Goal: Communication & Community: Answer question/provide support

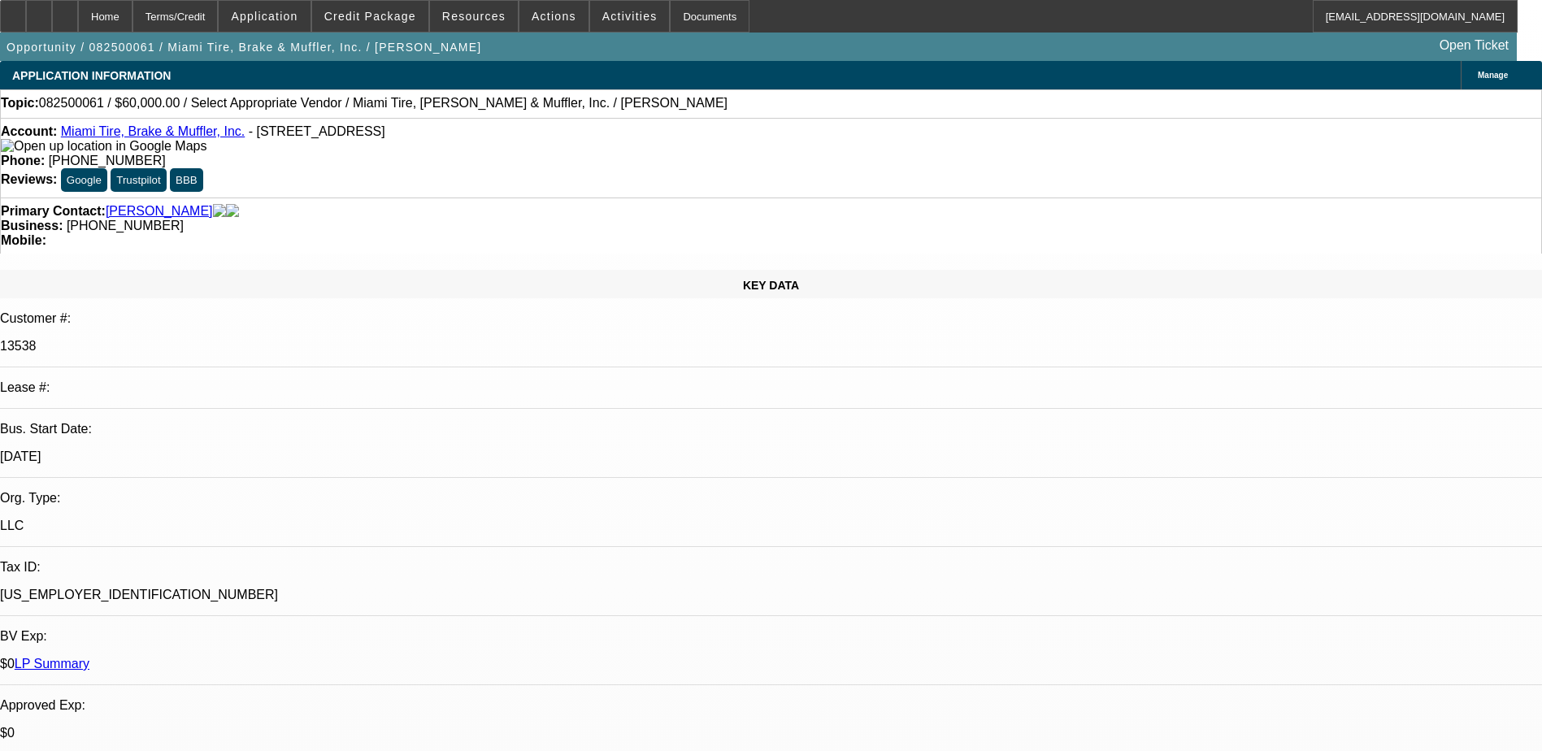
select select "0"
select select "2"
select select "0.1"
select select "4"
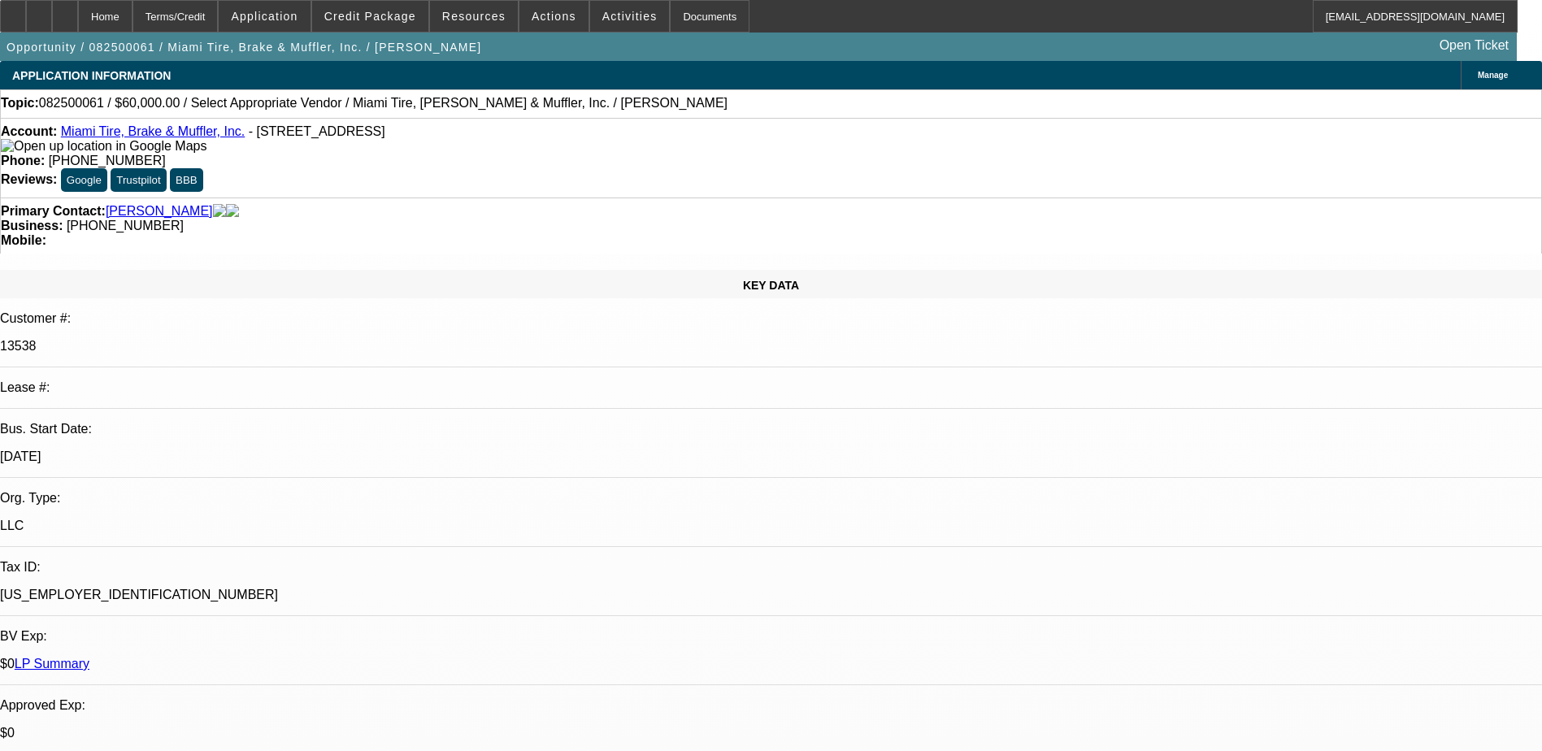
radio input "true"
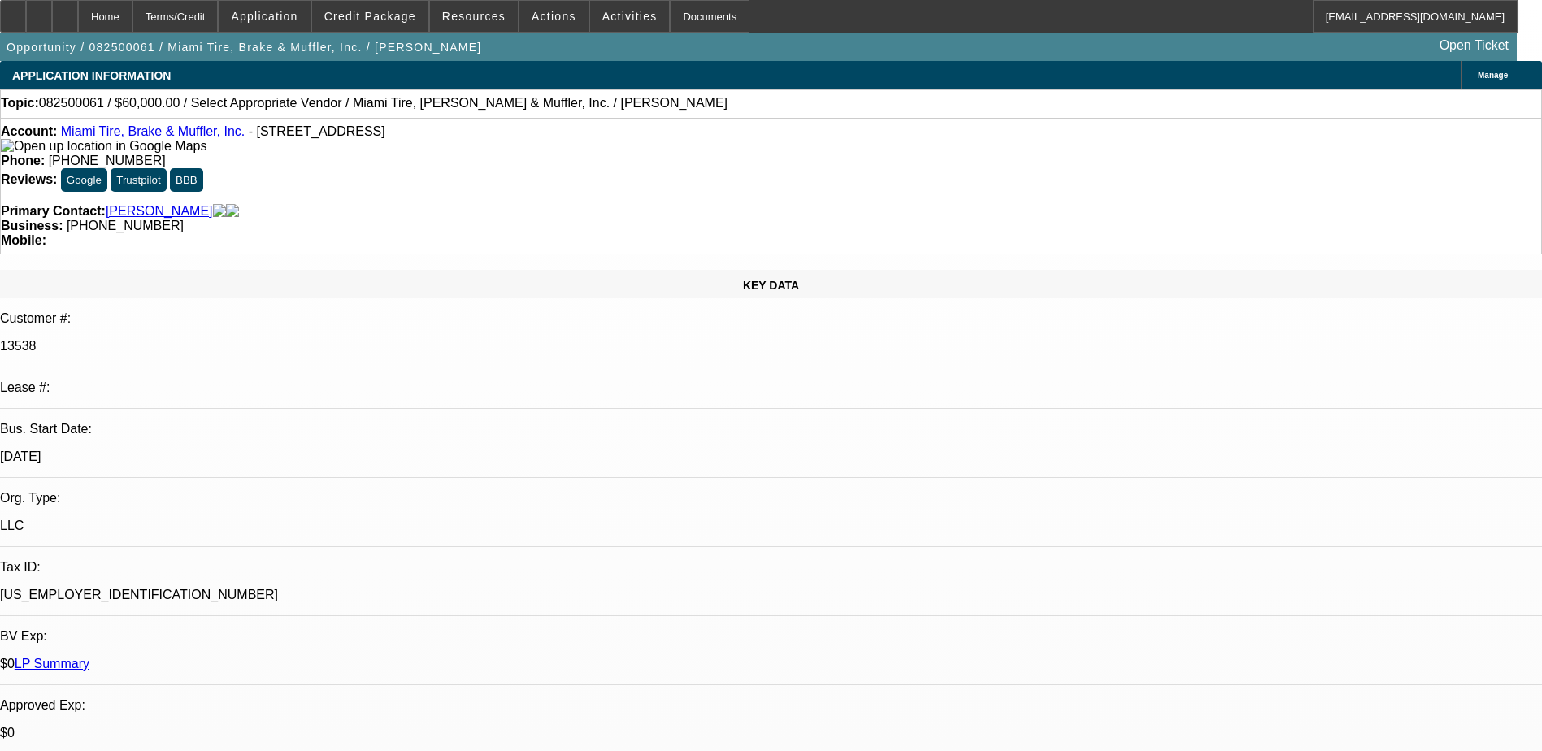
type textarea "A"
type textarea "Need to find [PERSON_NAME] a truck found a few that meets his criteria."
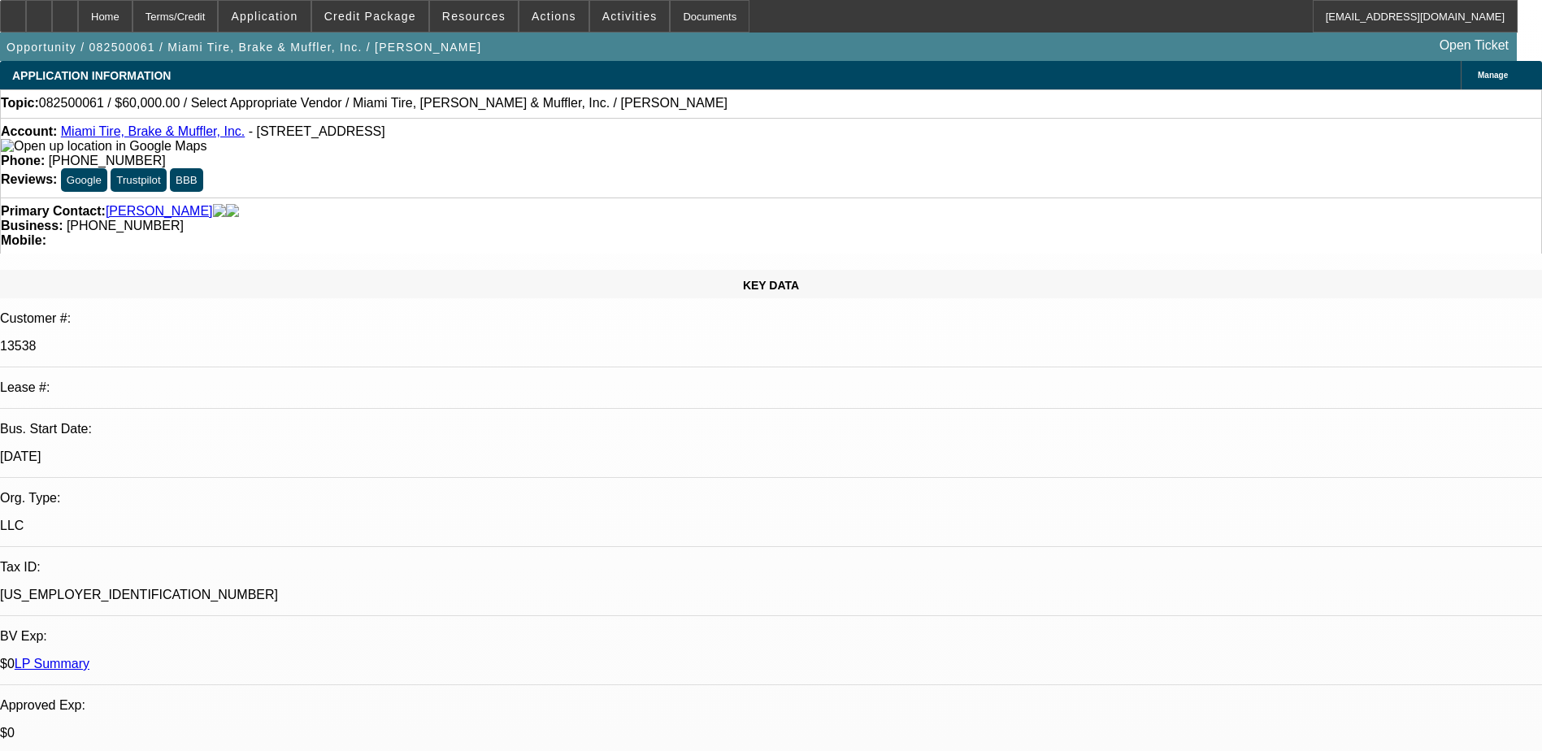
radio input "true"
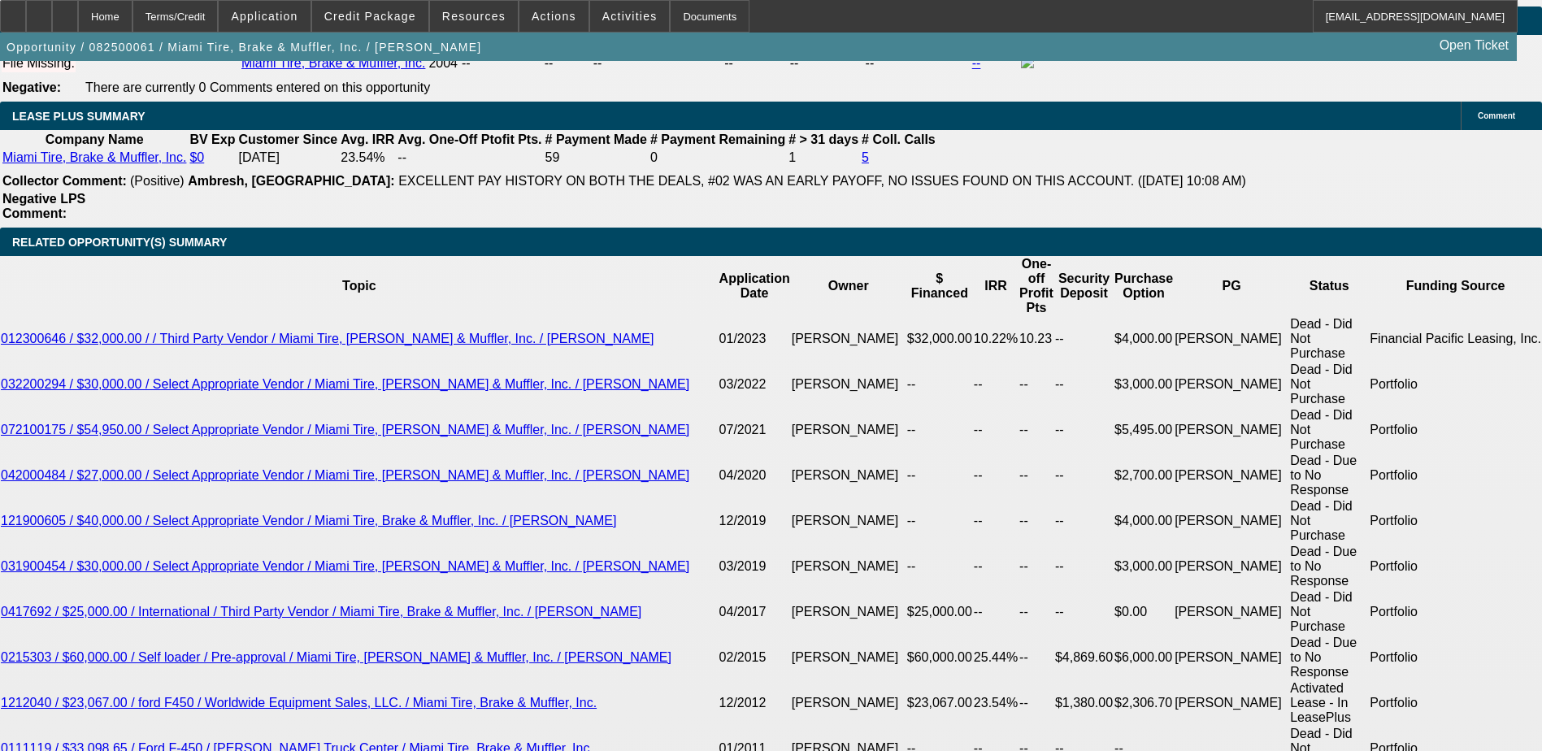
scroll to position [2682, 0]
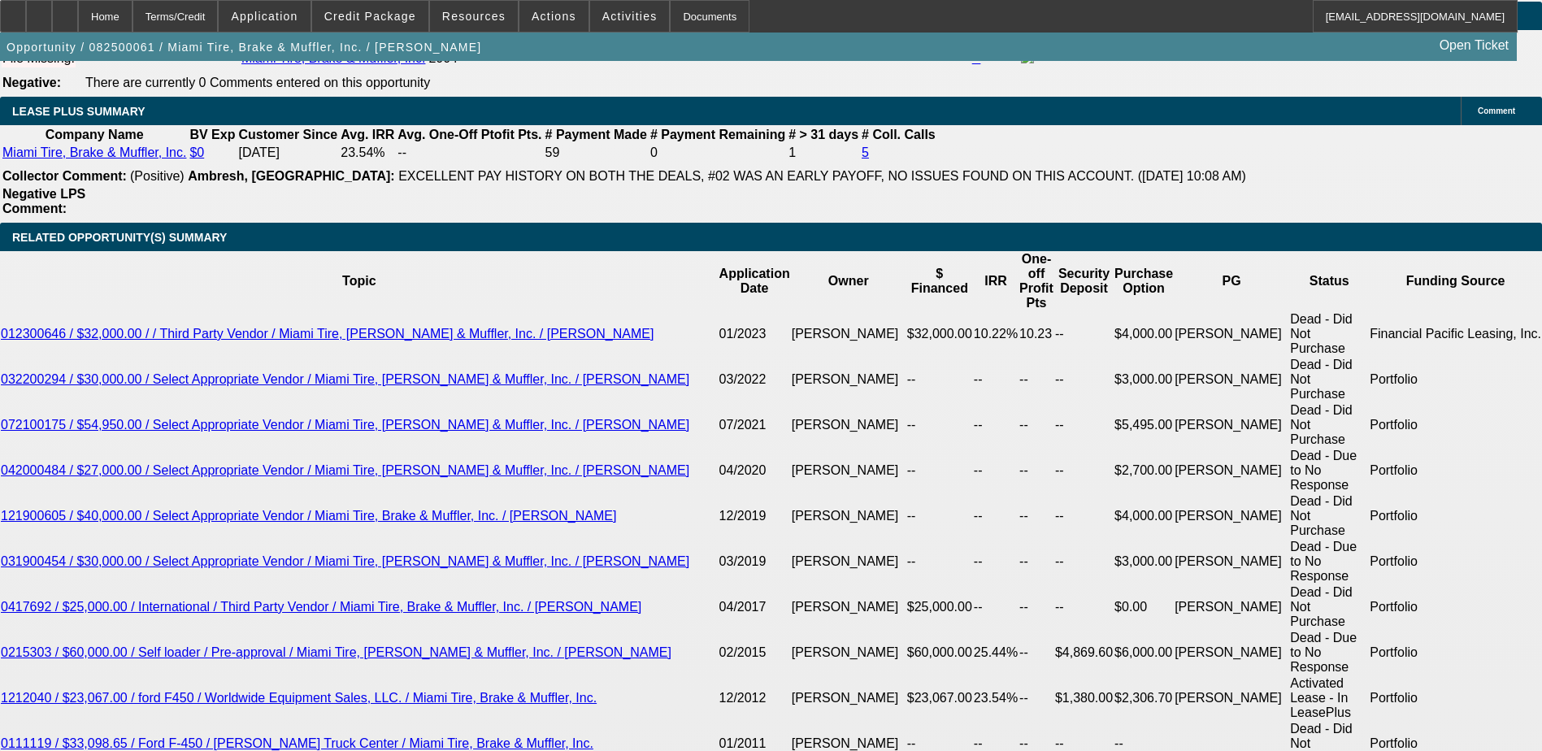
type input "24"
type input "2"
type input "$5,104.84"
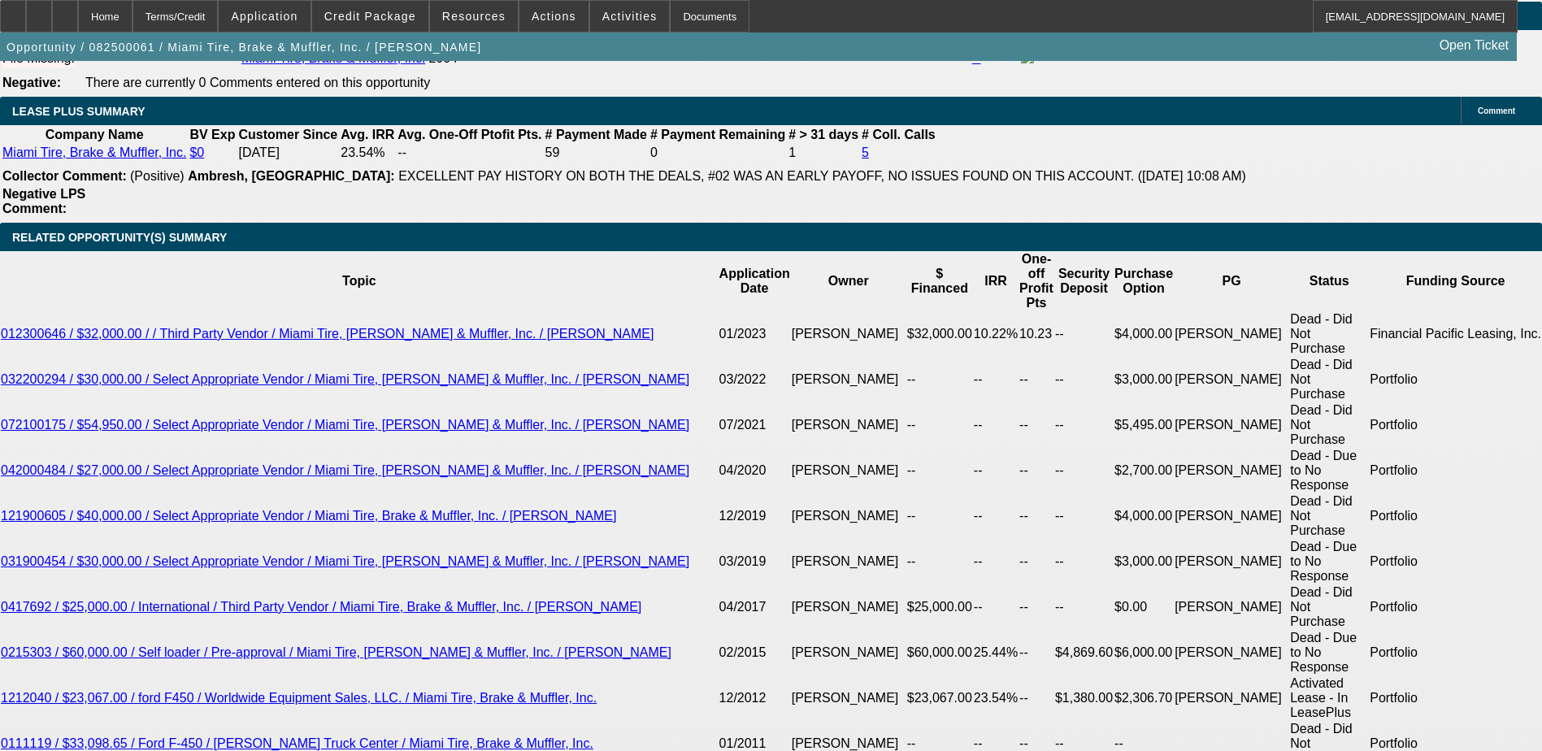
type input "$2,552.42"
type input "209"
type input "$6,107.50"
type input "$3,053.75"
type input "$21,352.84"
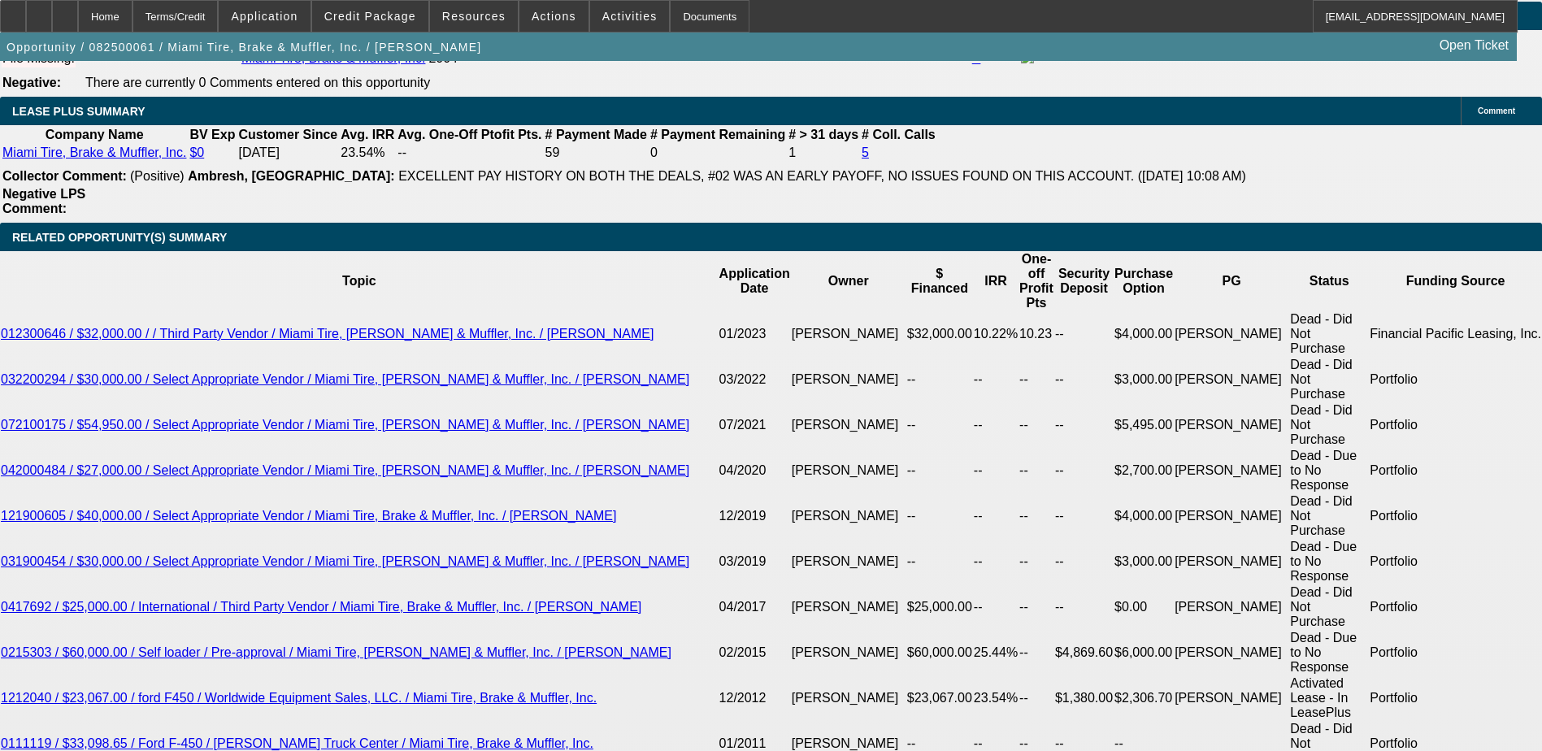
type input "$10,676.42"
type input "20"
type input "$6,107.50"
type input "$3,053.75"
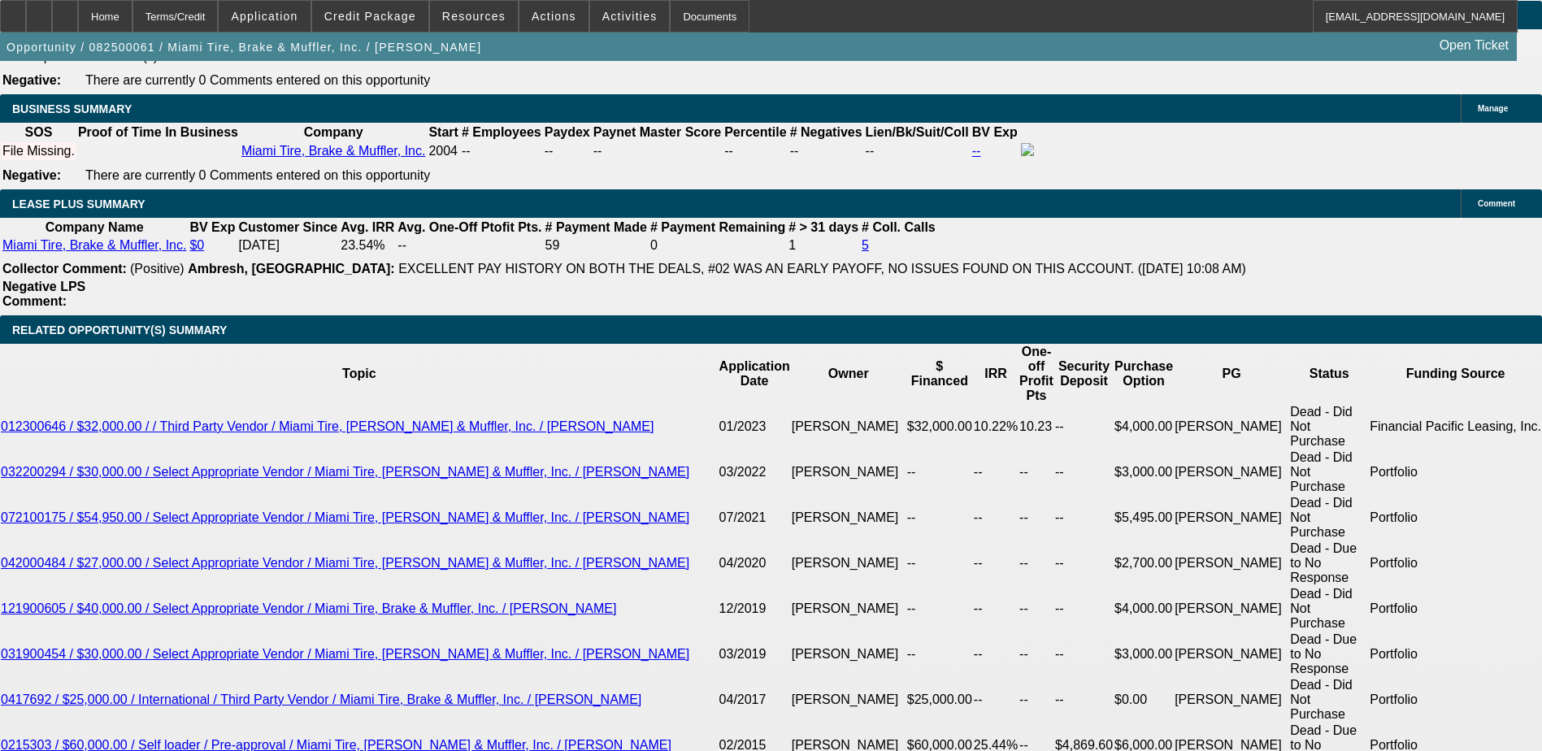
scroll to position [2601, 0]
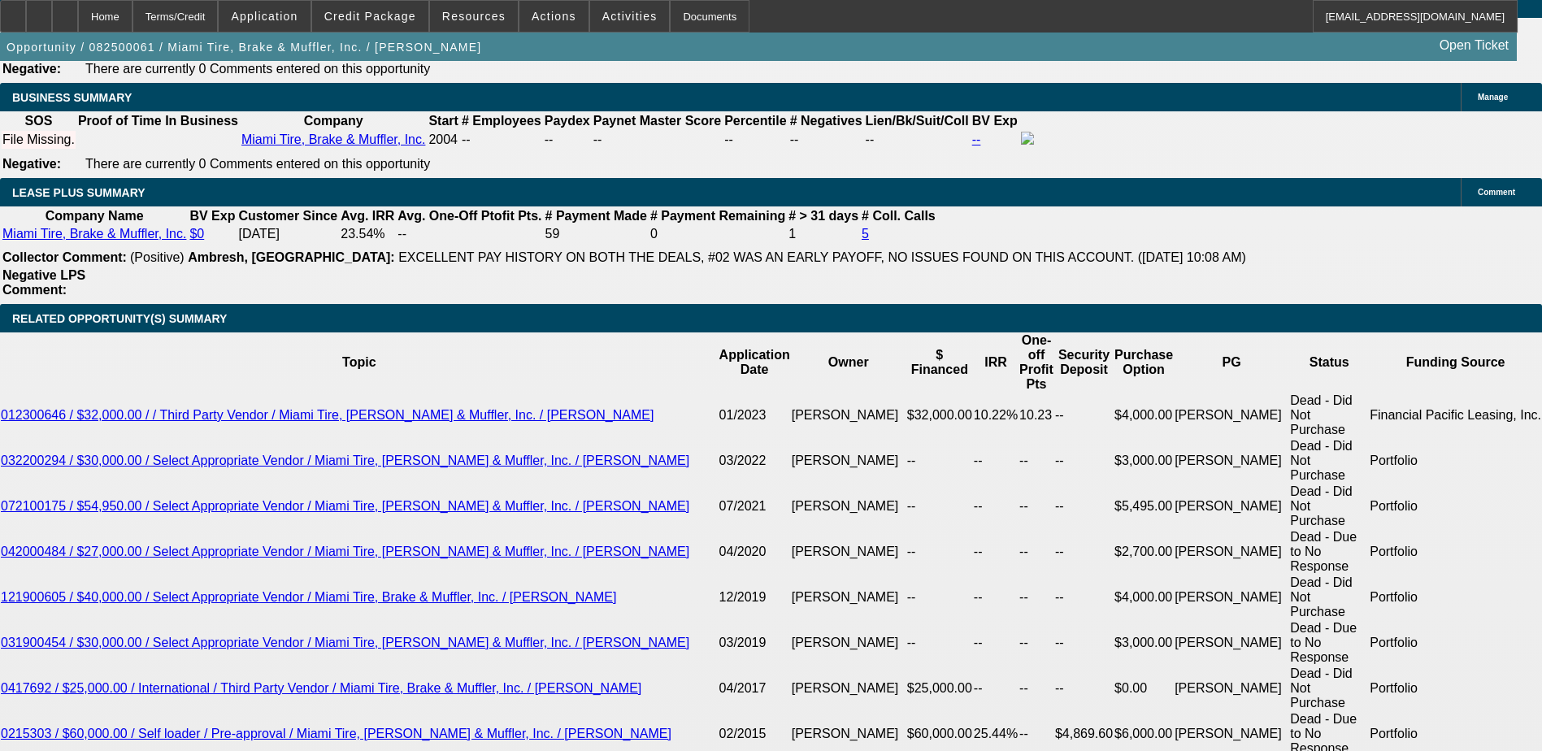
type input "20"
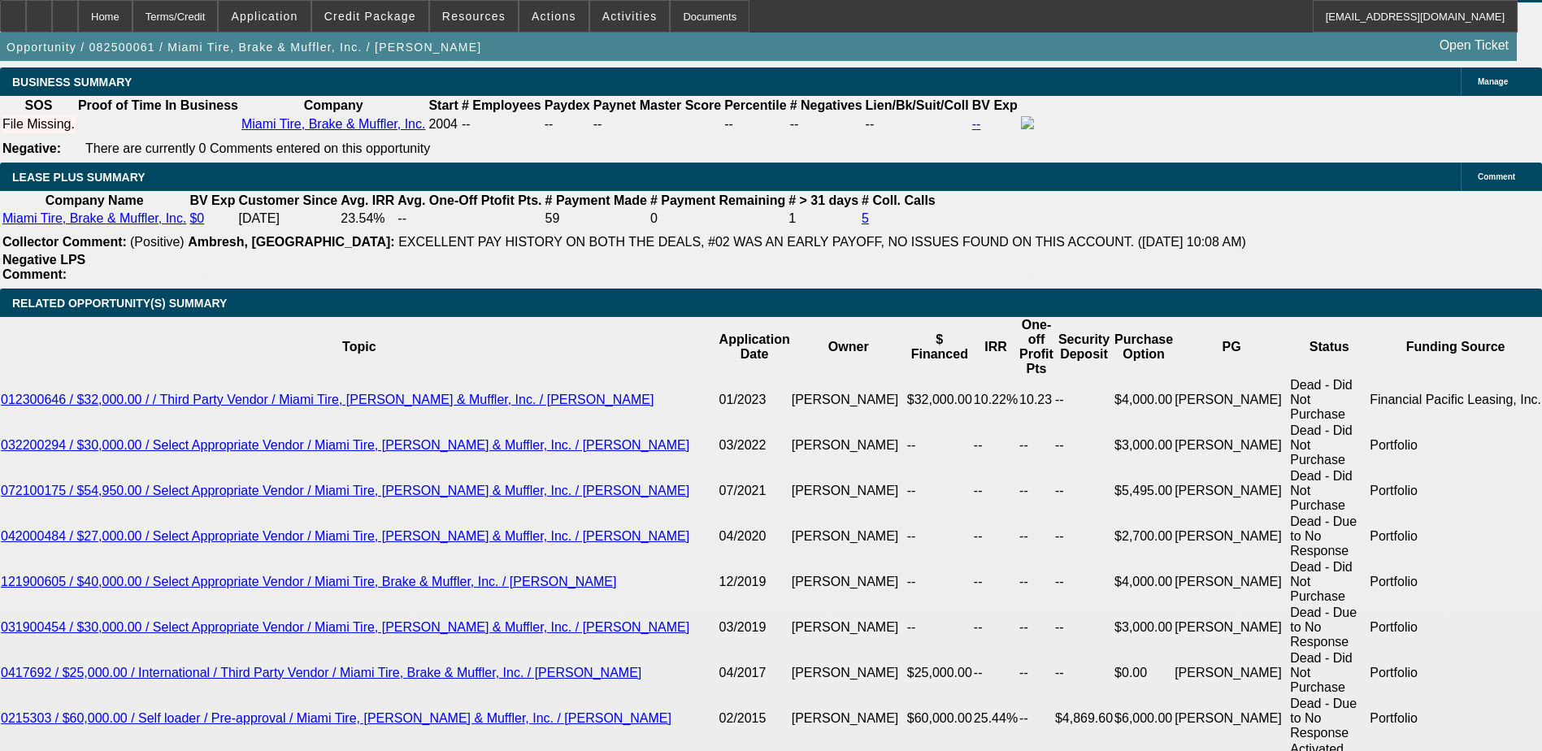
scroll to position [2357, 0]
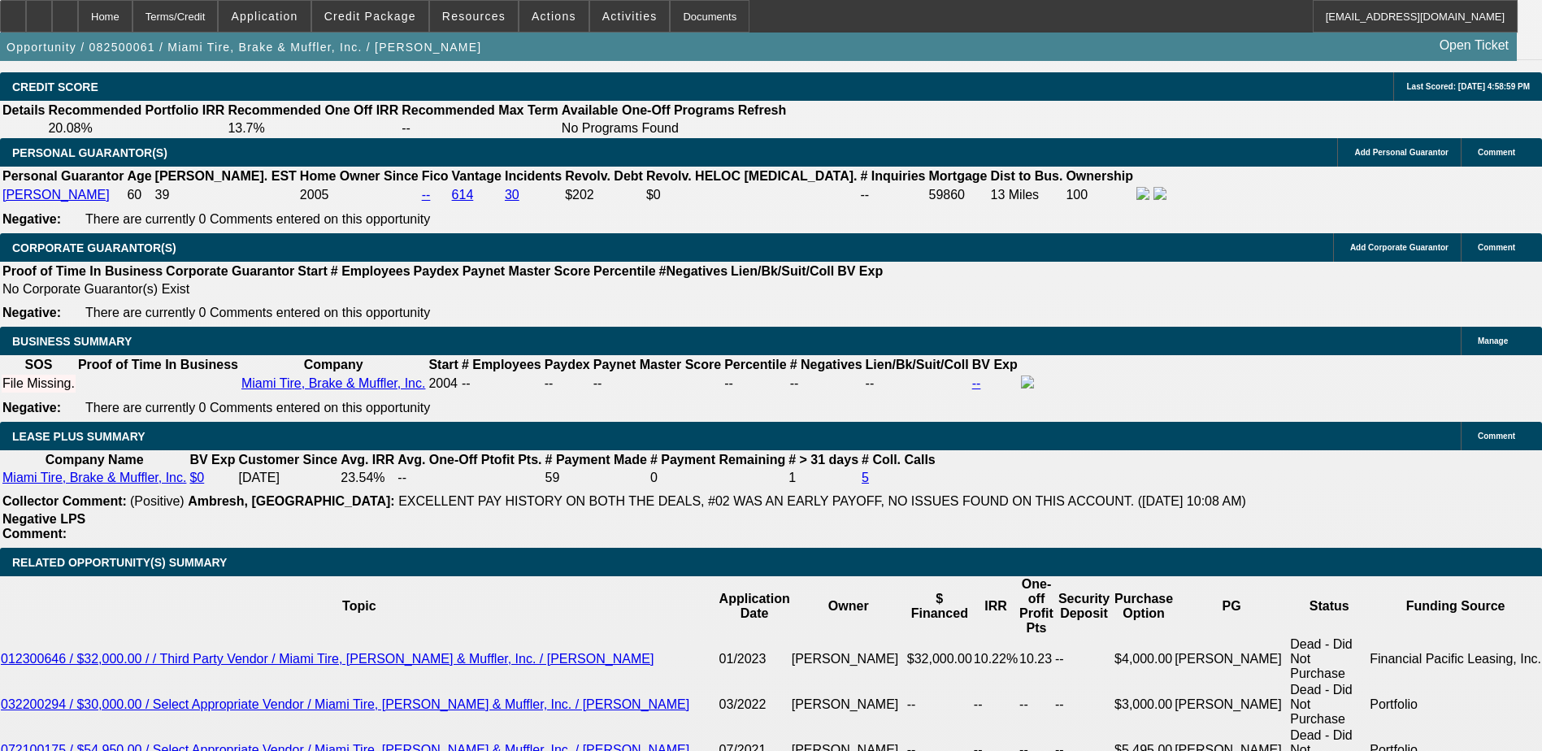
type input "$0.00"
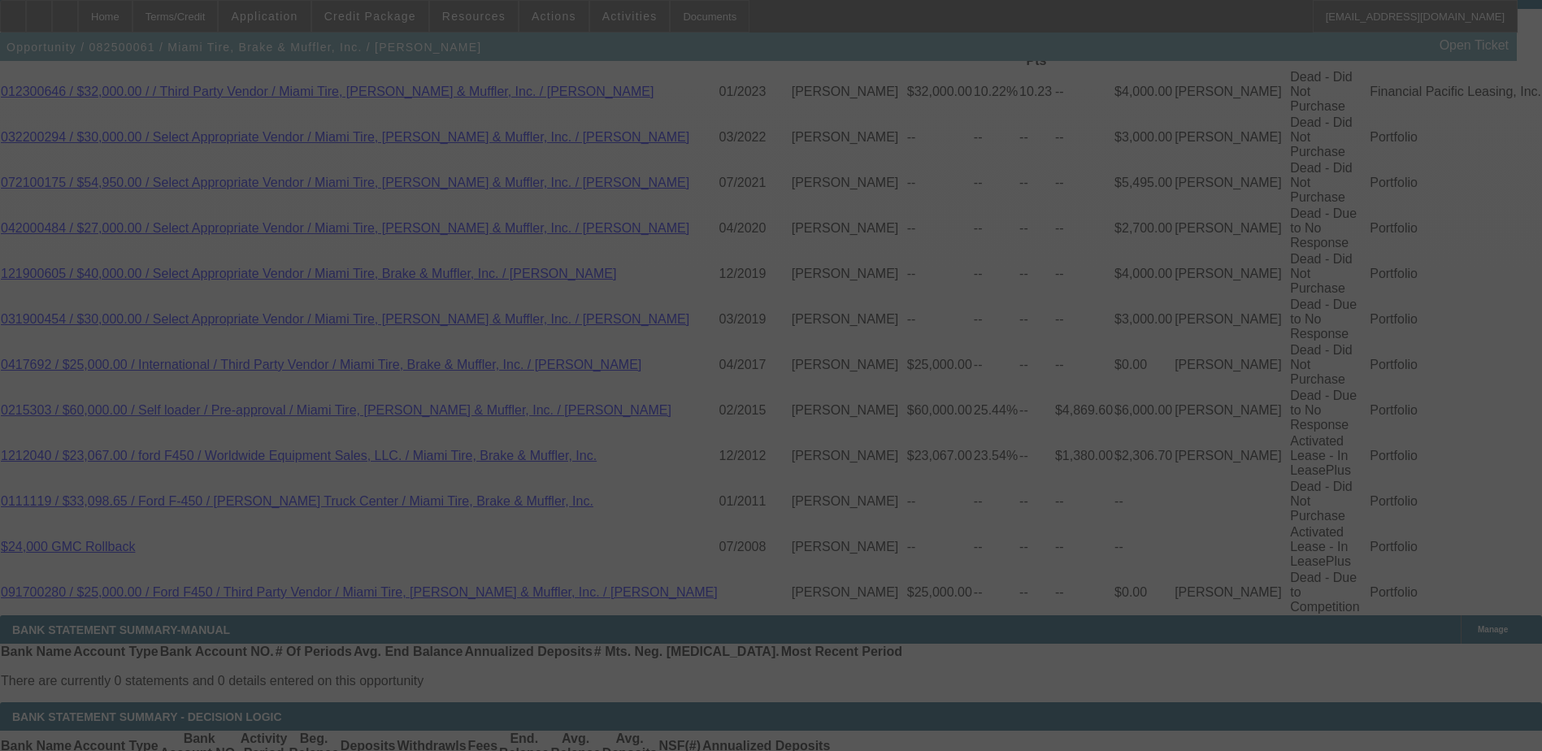
scroll to position [2926, 0]
select select "0"
select select "2"
select select "0.1"
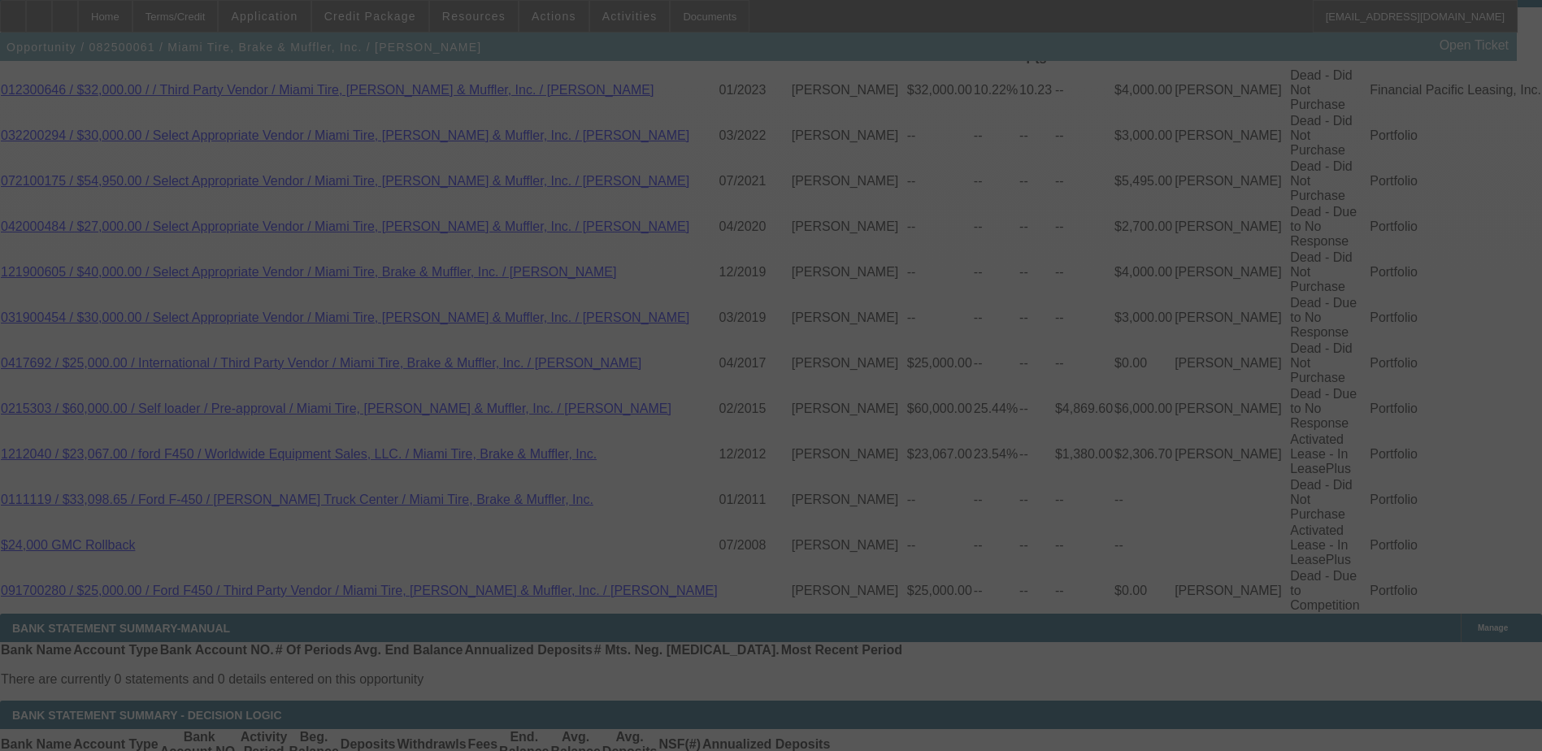
select select "4"
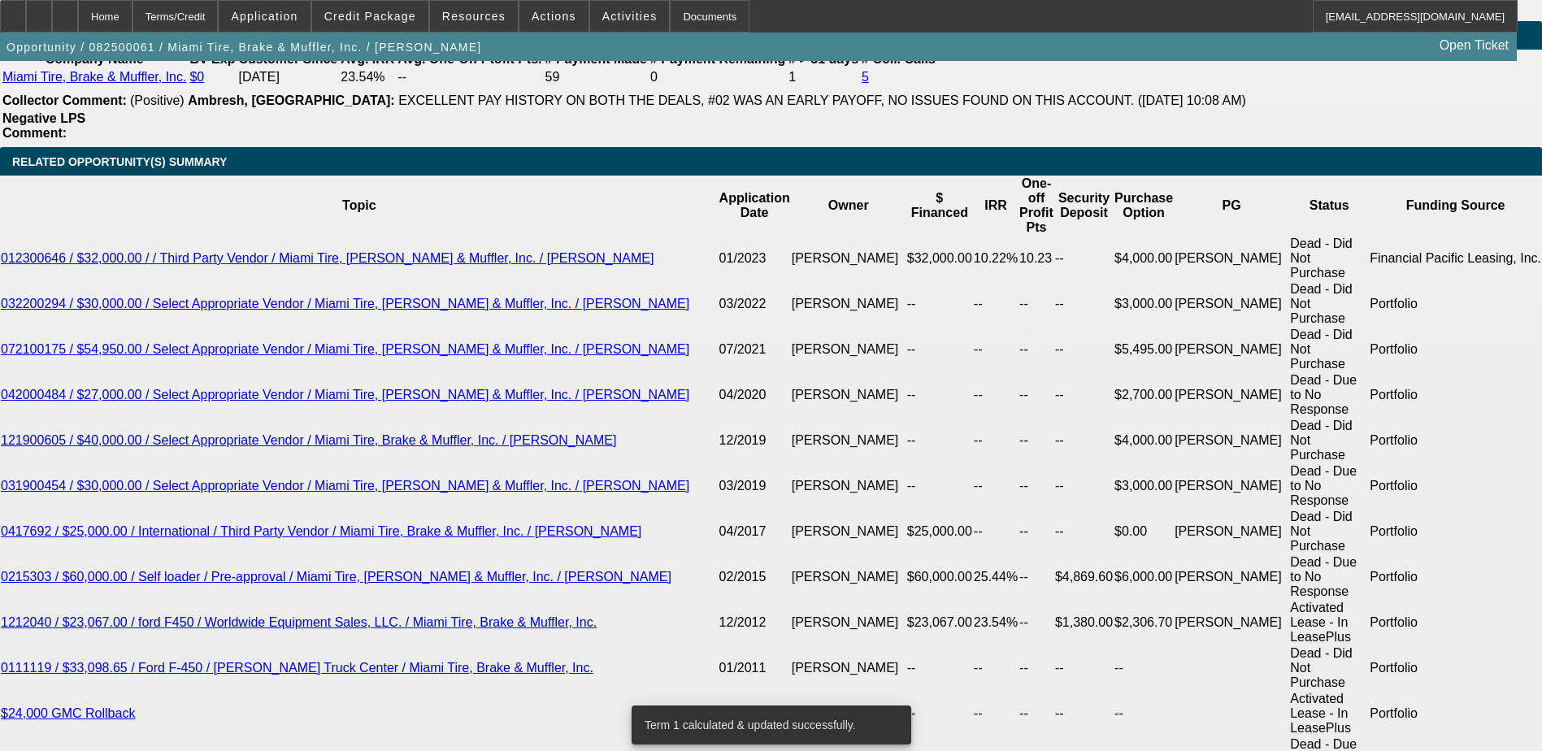
scroll to position [2764, 0]
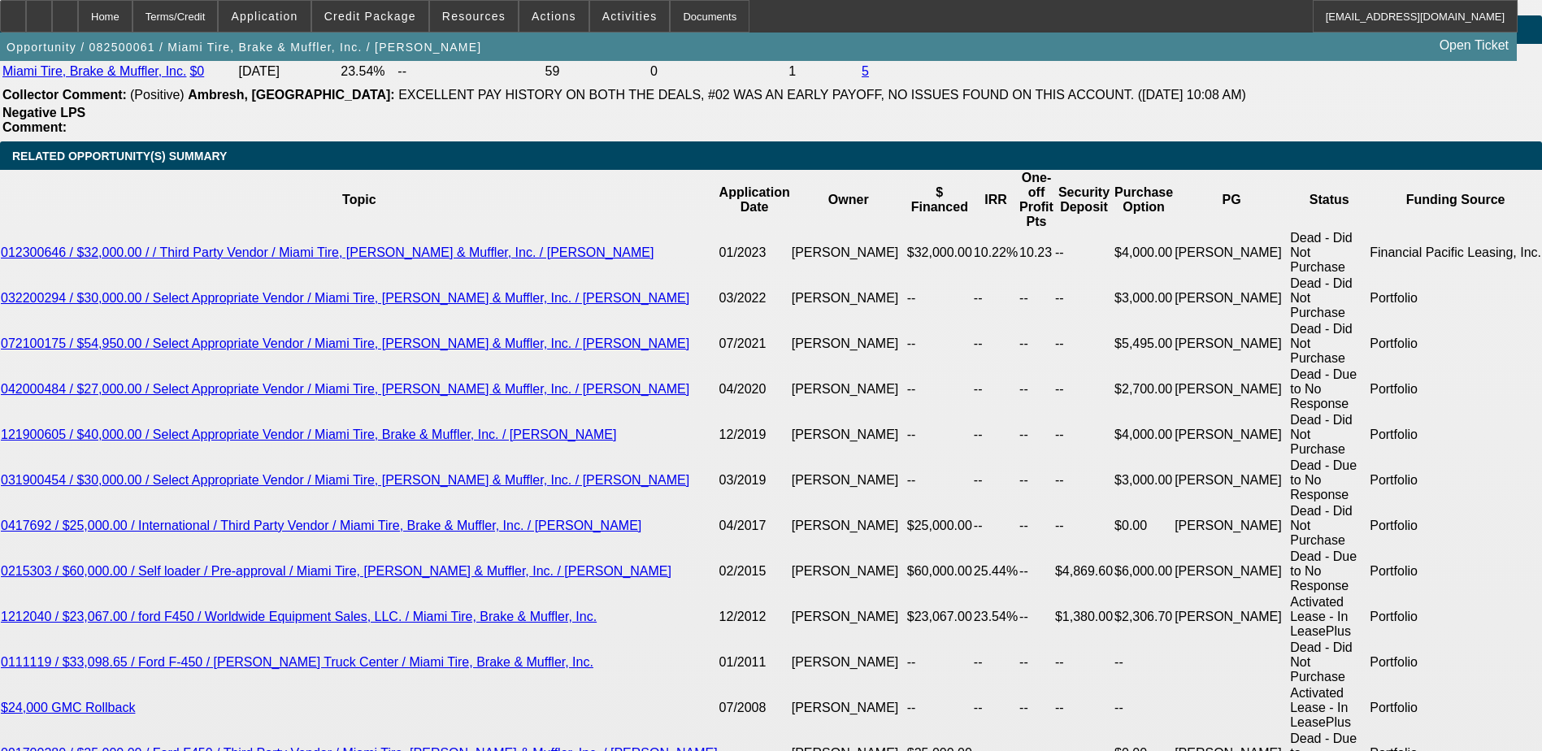
type input "2"
type input "UNKNOWN"
type input "$2,552.42"
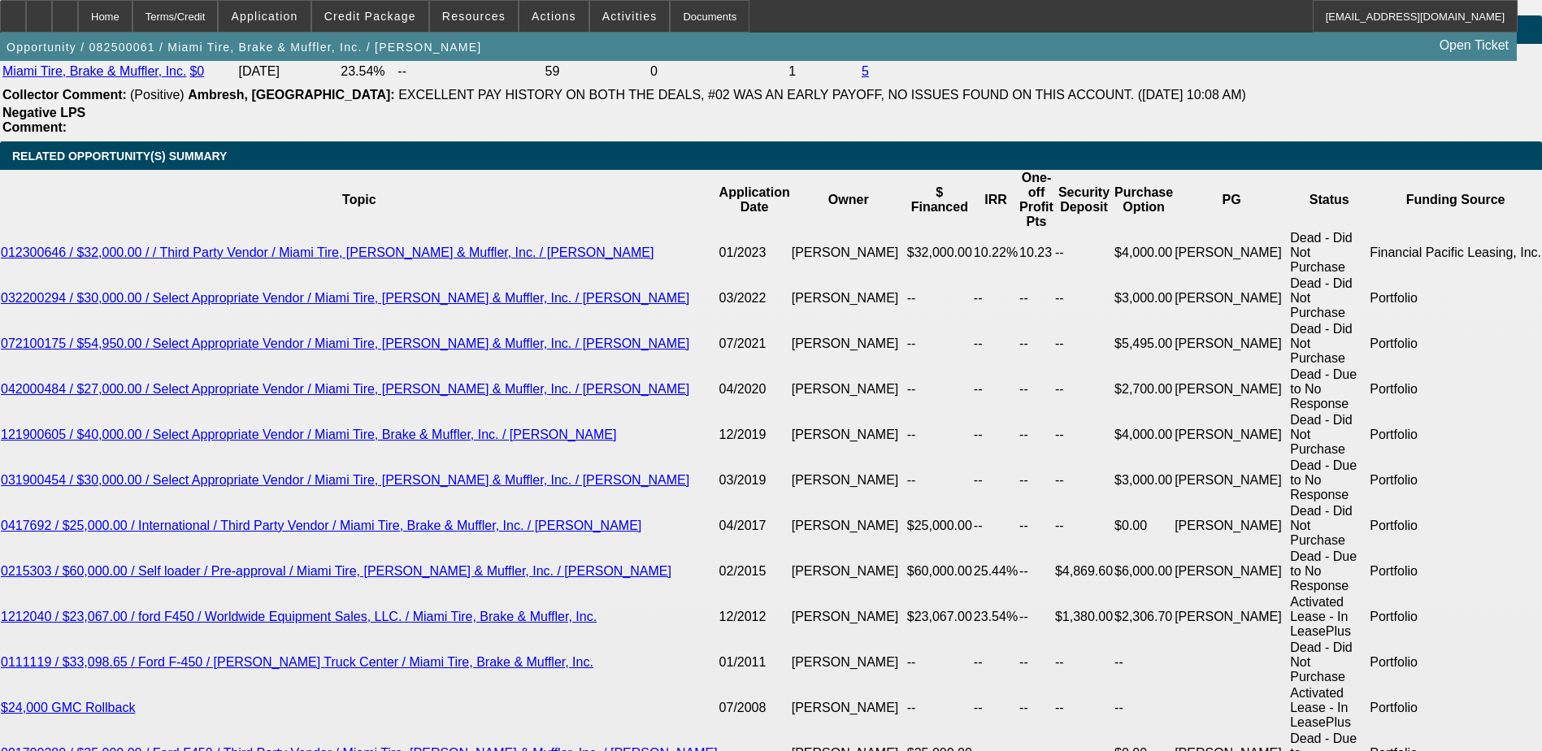
type input "$5,104.84"
type input "215"
type input "$3,083.14"
type input "$6,166.28"
type input "$10,959.89"
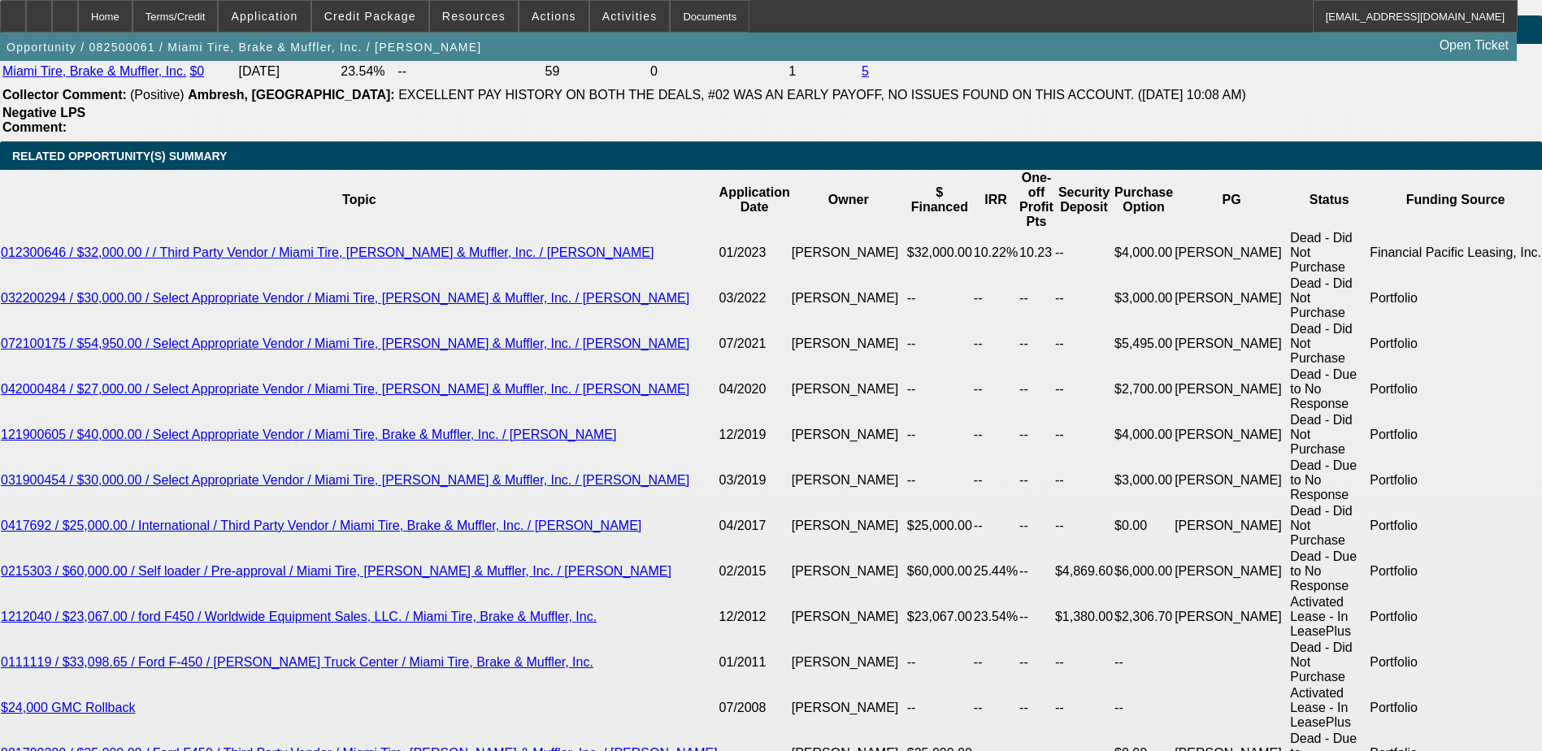
type input "$21,919.78"
type input "21"
type input "$3,083.14"
type input "$6,166.28"
type input "2"
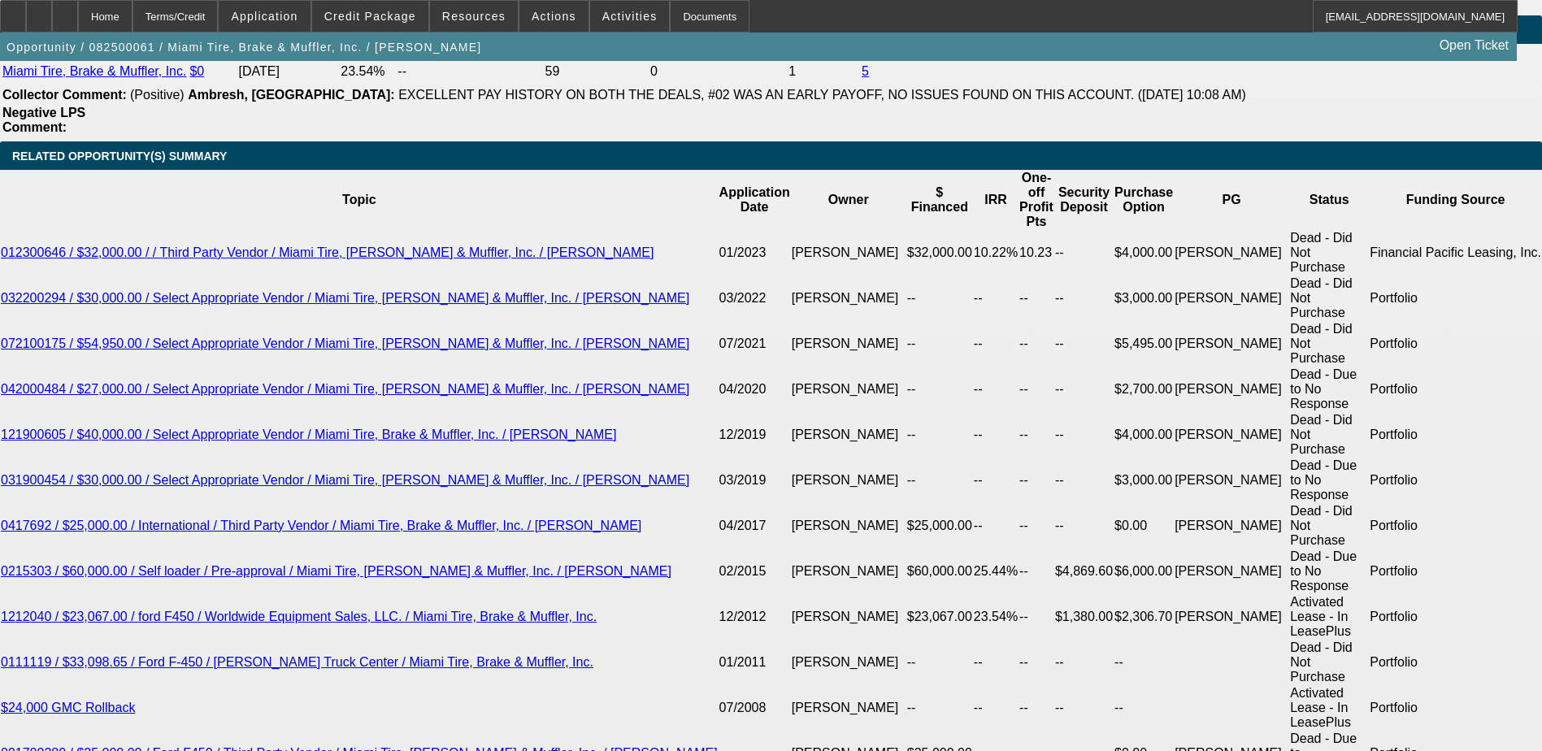
type input "$2,552.42"
type input "$5,104.84"
type input "2115"
type input "$10,770.77"
type input "$21,541.54"
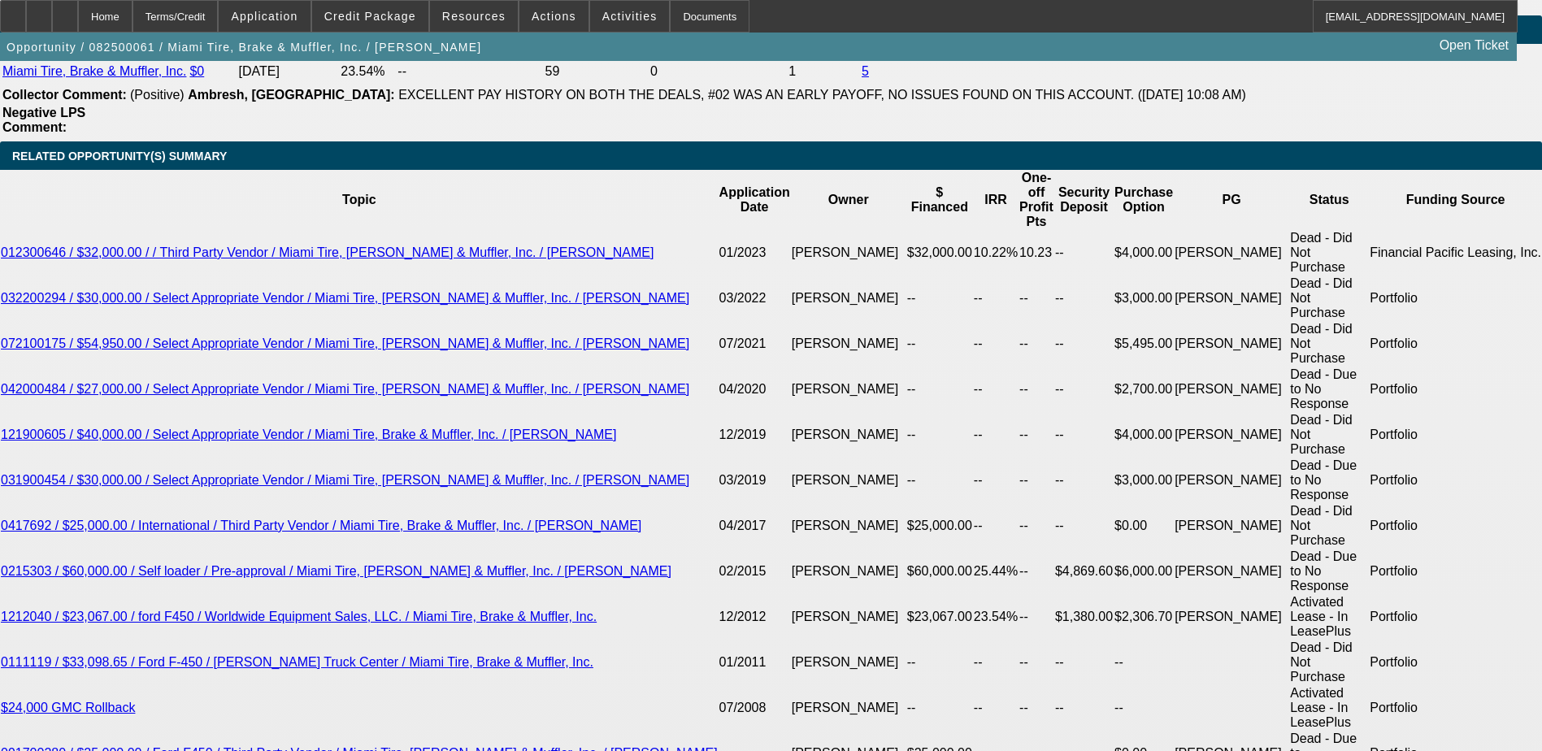
type input "1"
type input "$2,526.12"
type input "$5,052.24"
type input "15"
type input "$2,909.20"
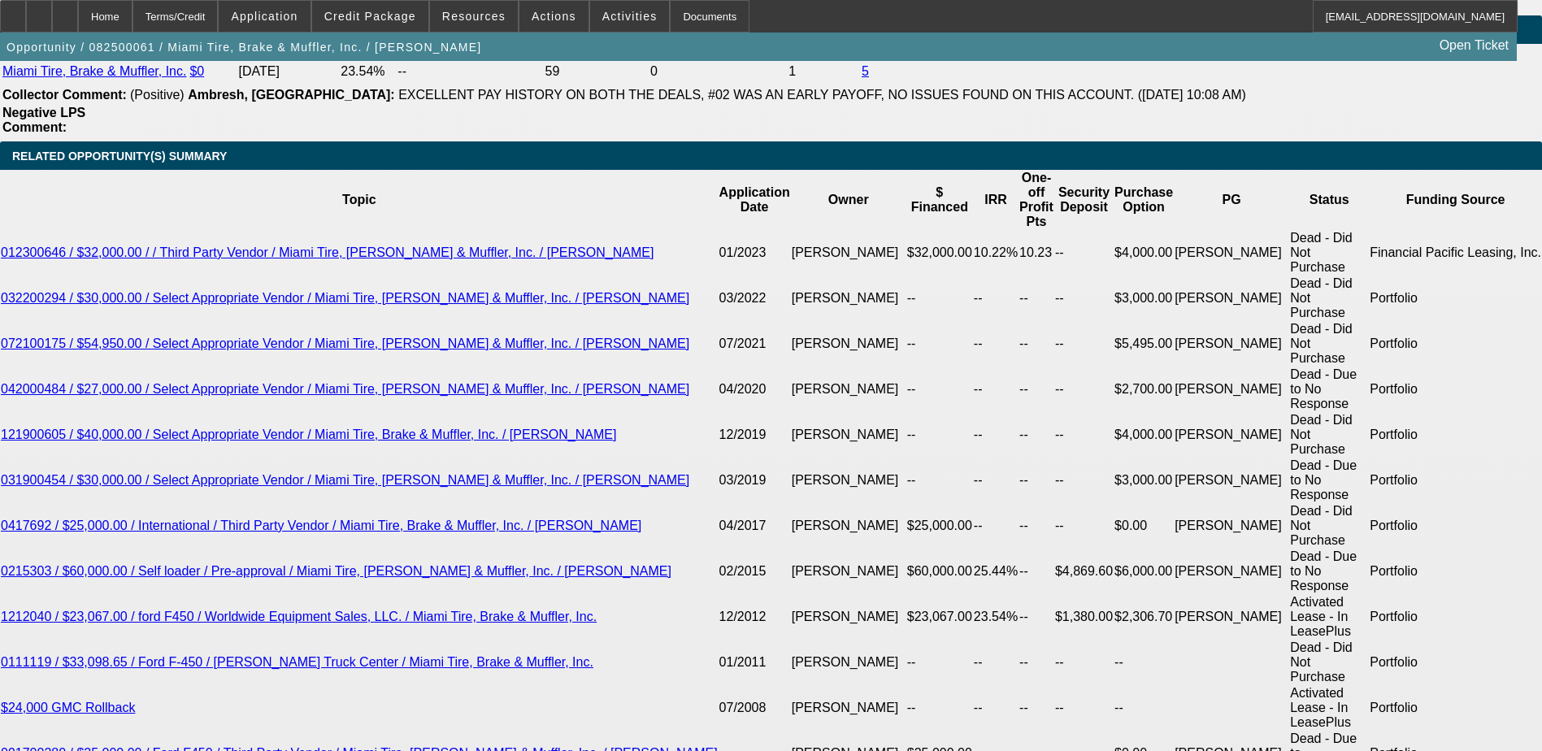
type input "$5,818.40"
type input "15"
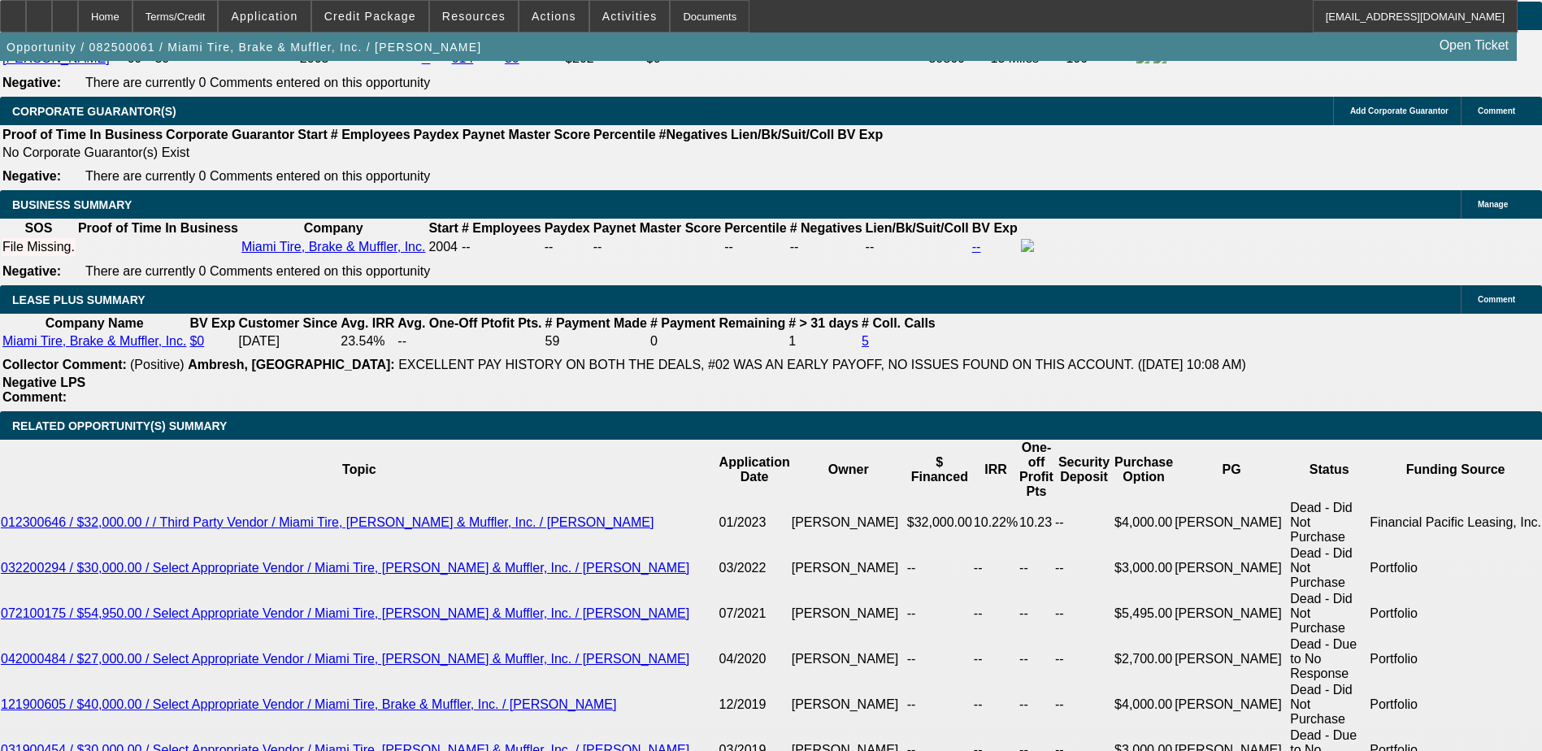
scroll to position [2439, 0]
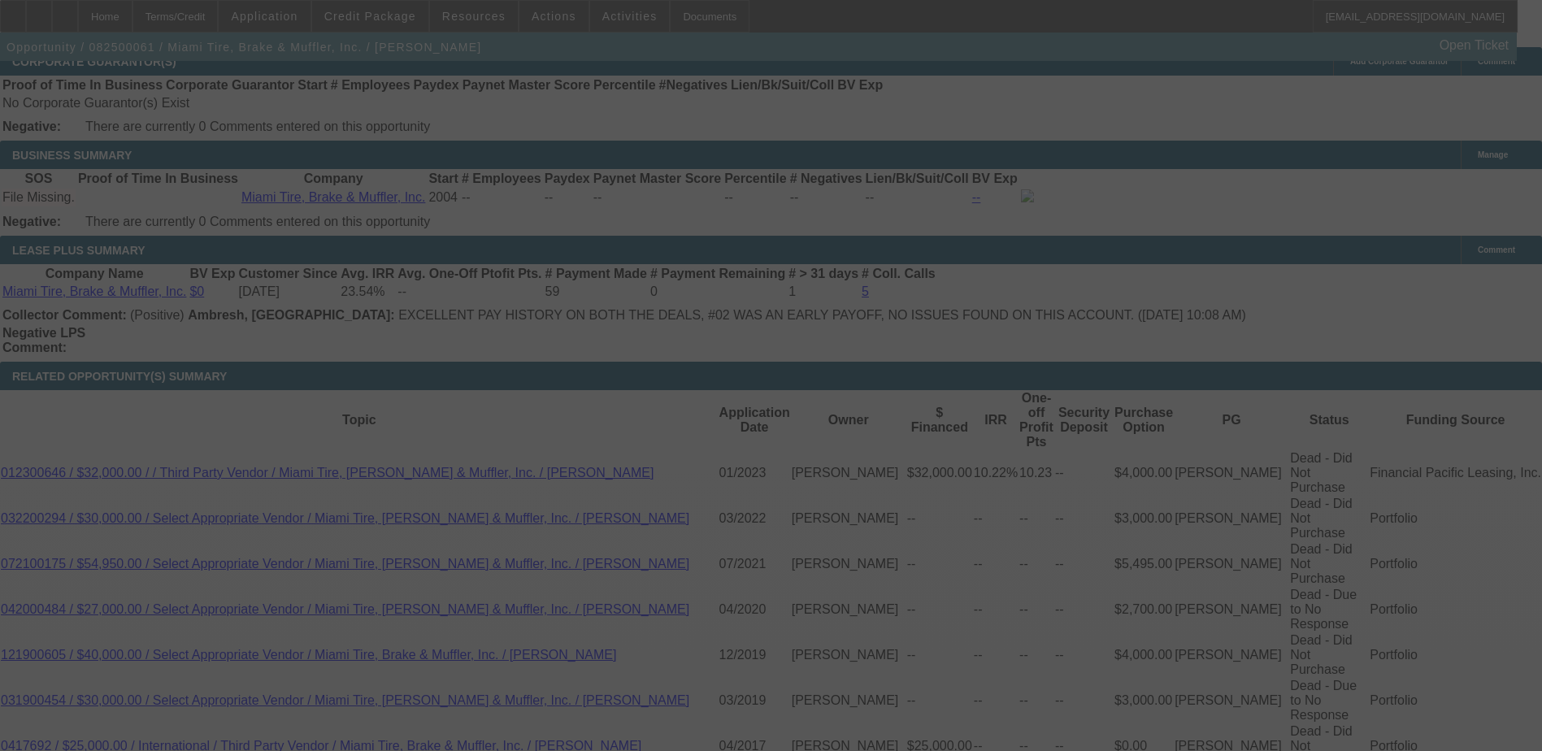
scroll to position [2764, 0]
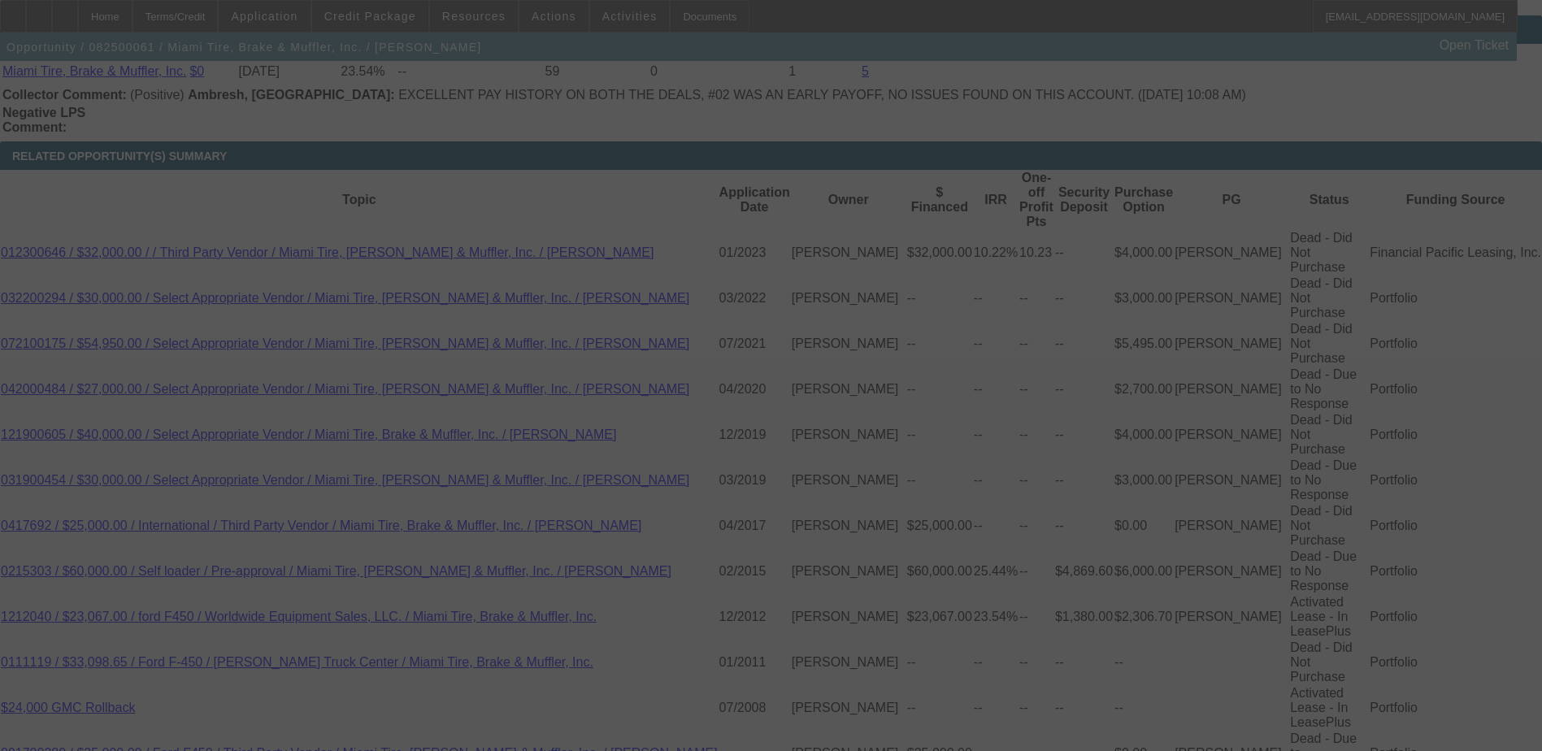
select select "0"
select select "2"
select select "0.1"
select select "4"
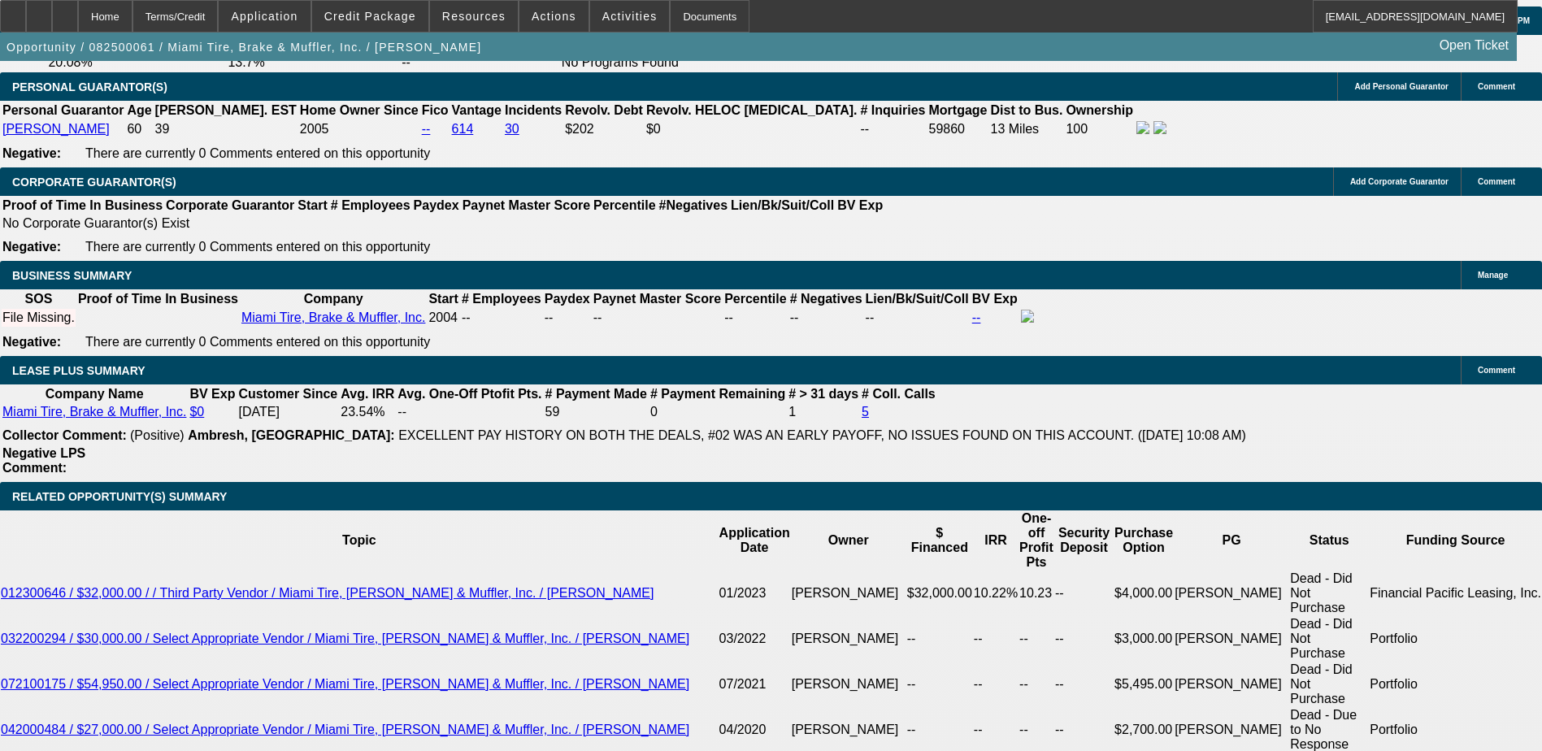
scroll to position [2682, 0]
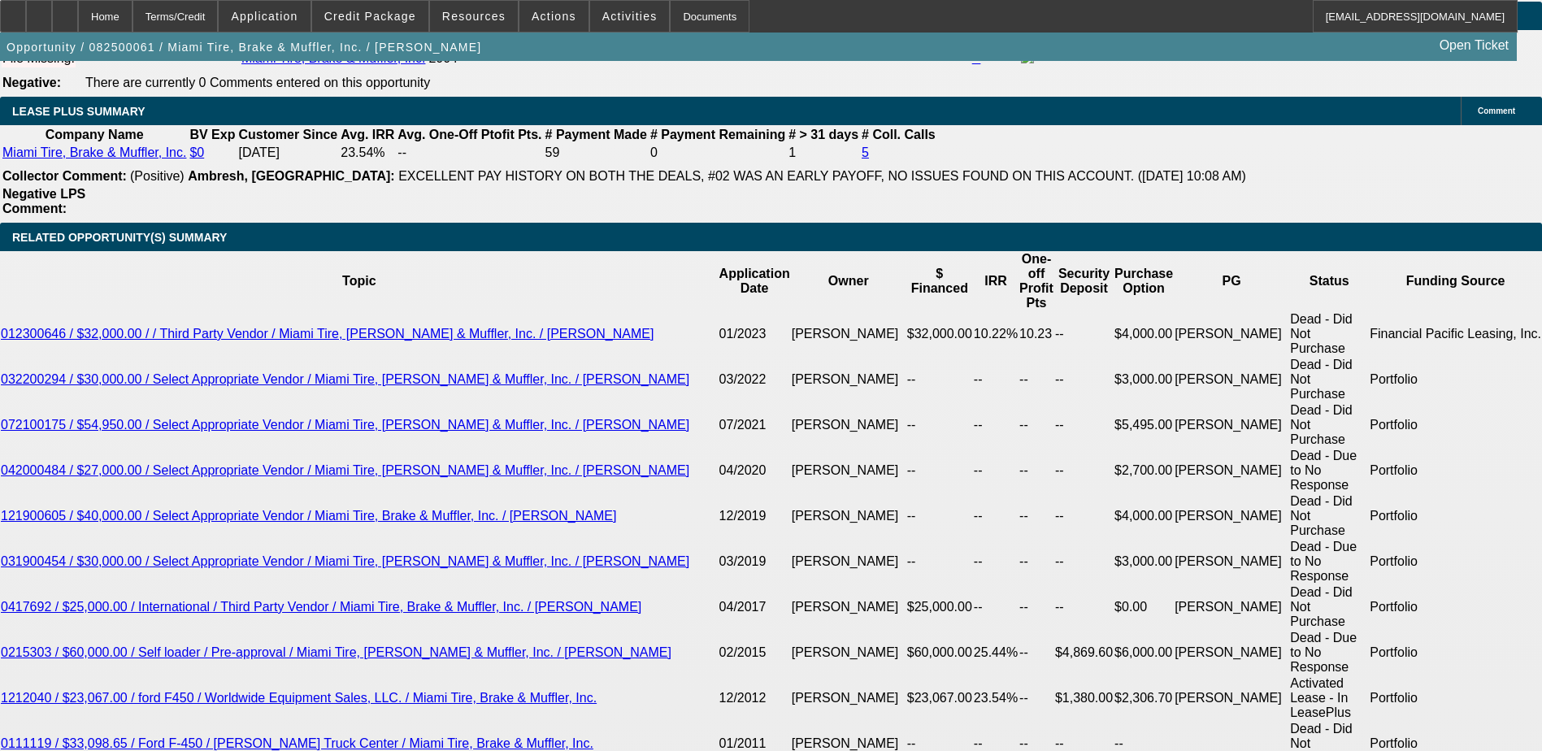
type input "1"
type input "UNKNOWN"
type input "$2,526.12"
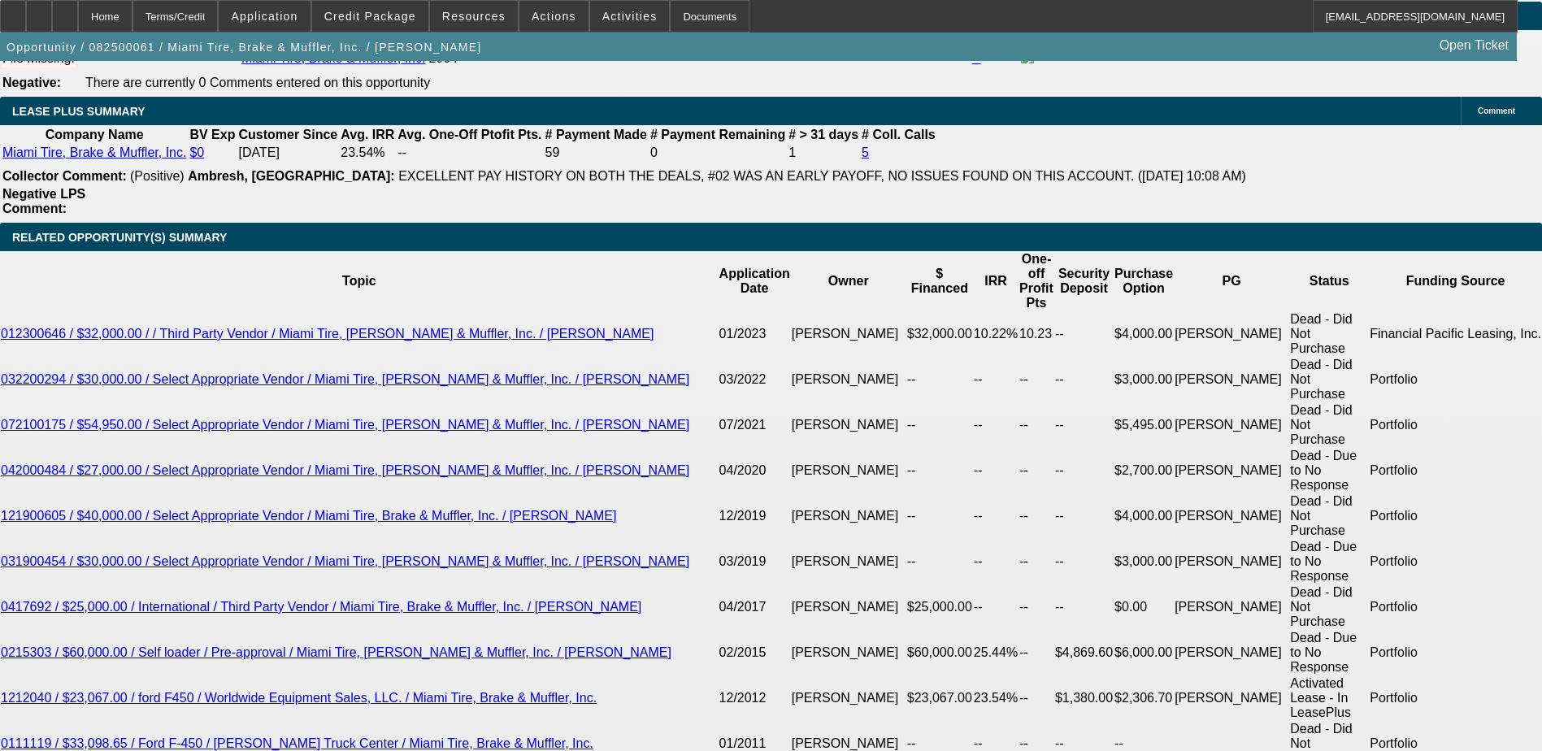
type input "$5,052.24"
type input "11"
type input "$2,796.47"
type input "$5,592.94"
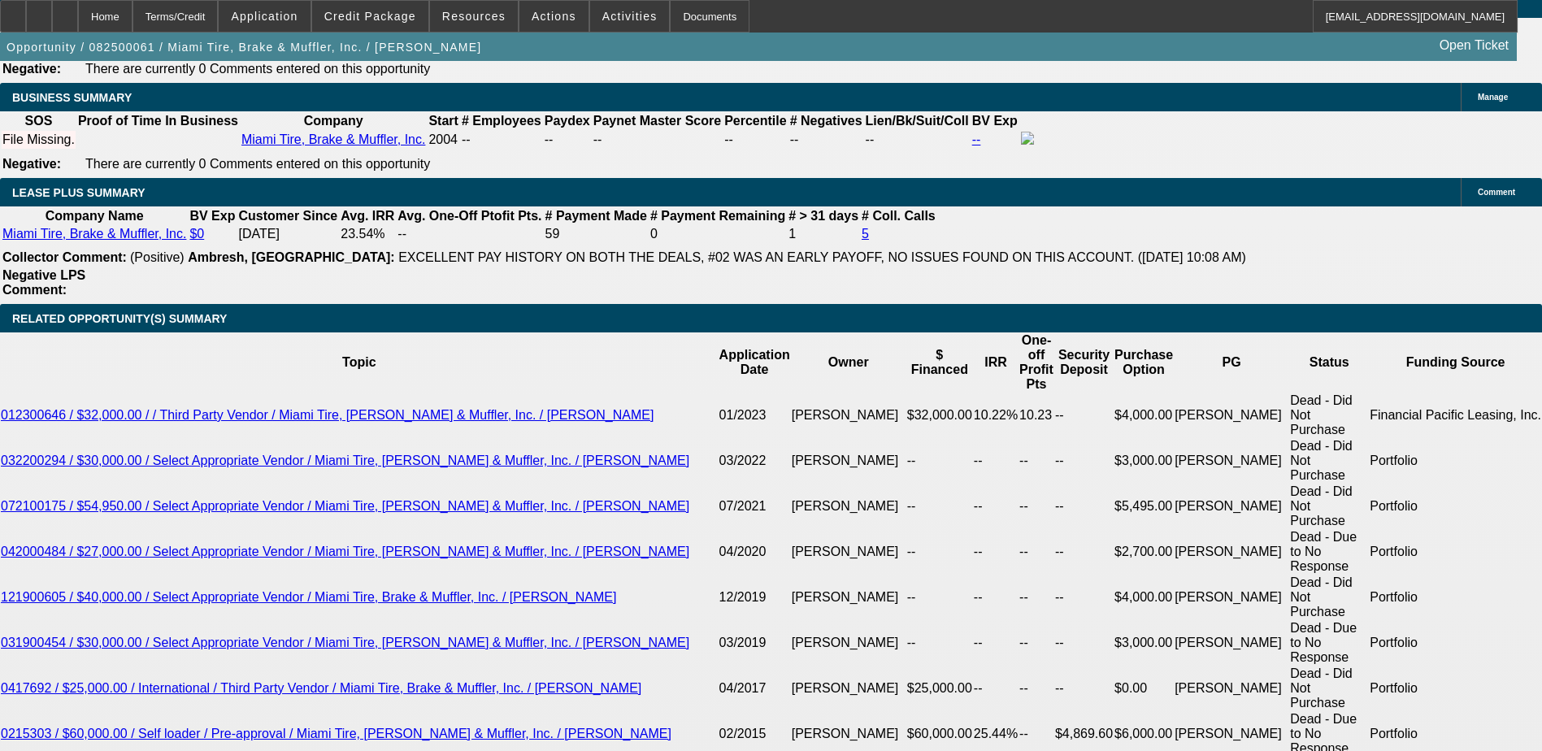
scroll to position [2357, 0]
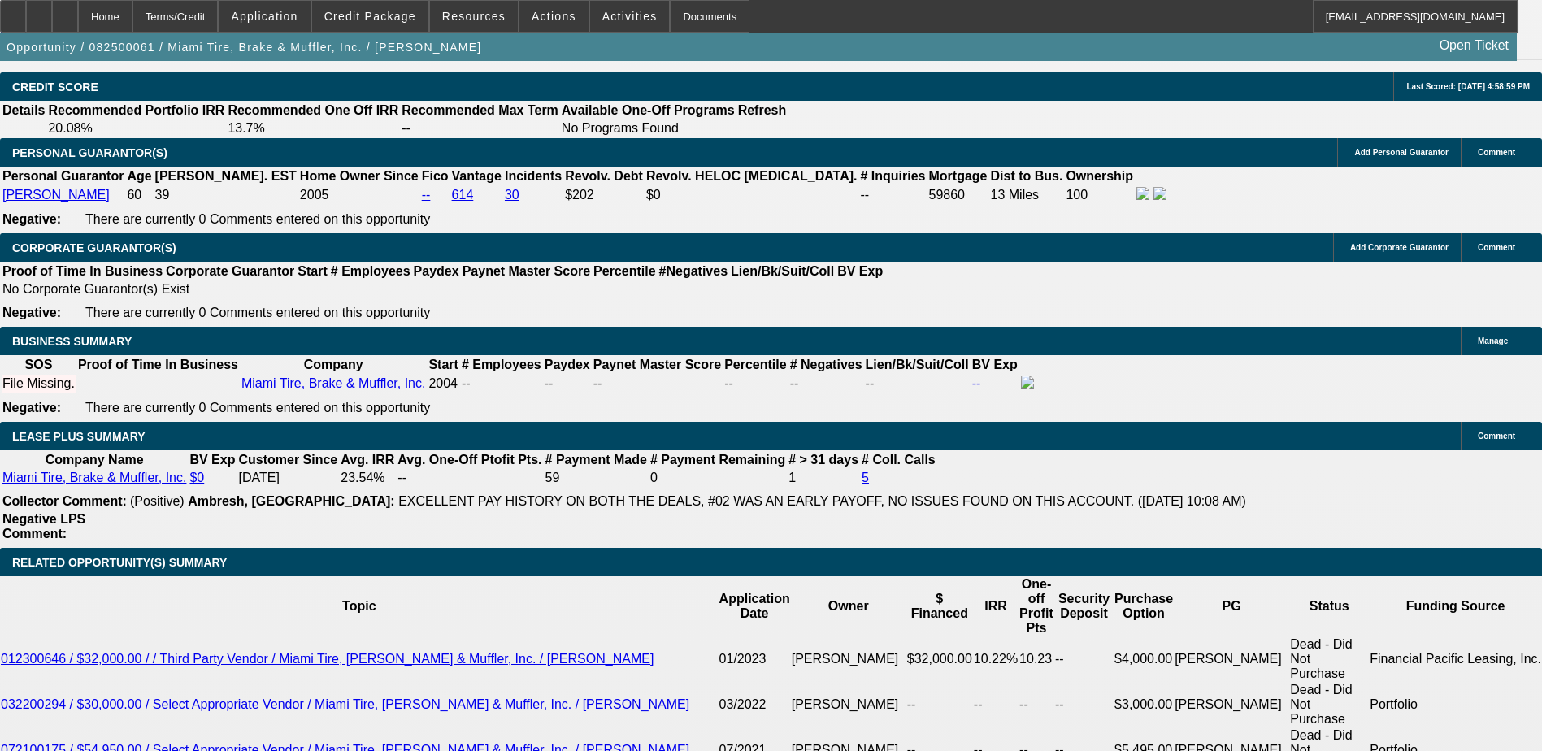
type input "11"
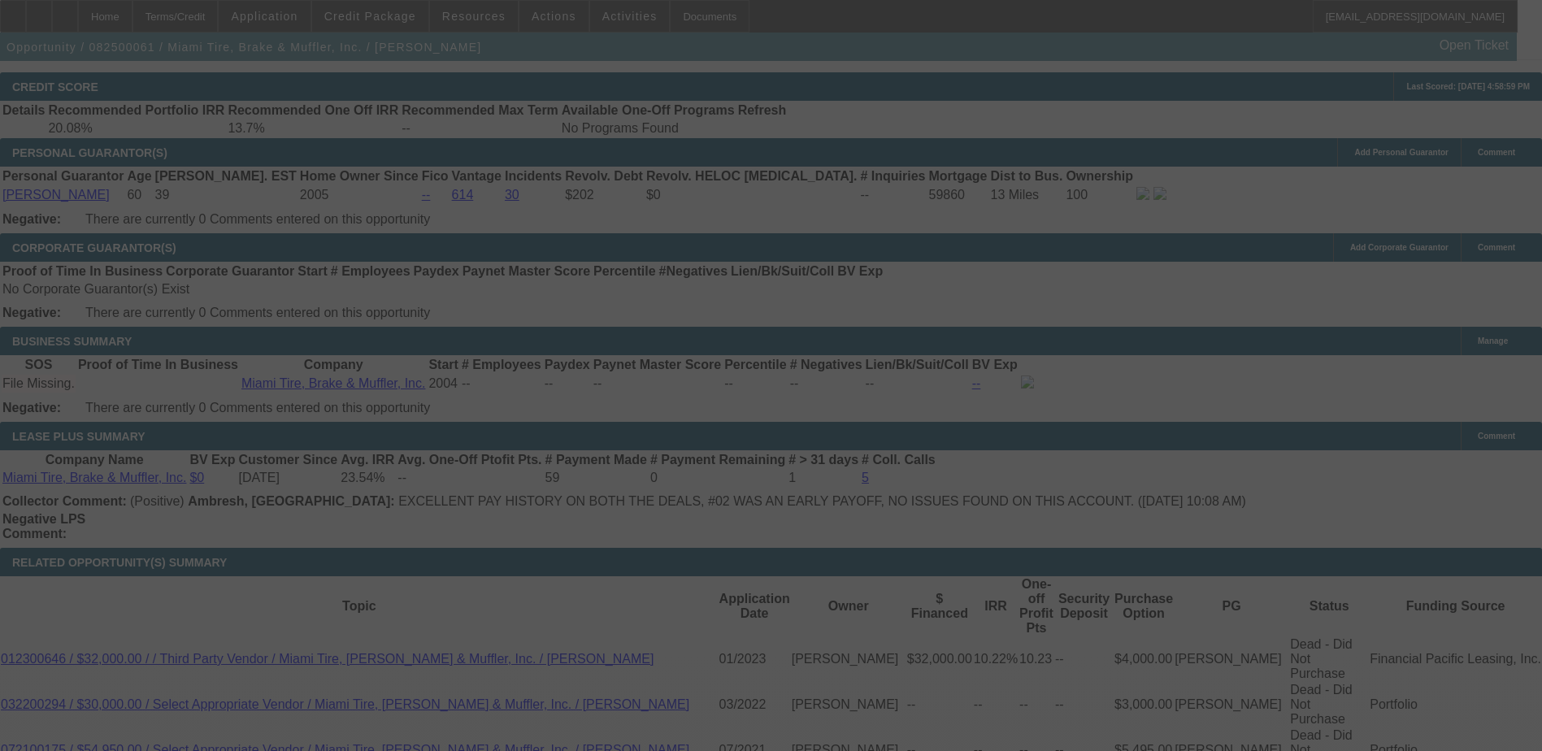
select select "0"
select select "2"
select select "0.1"
select select "4"
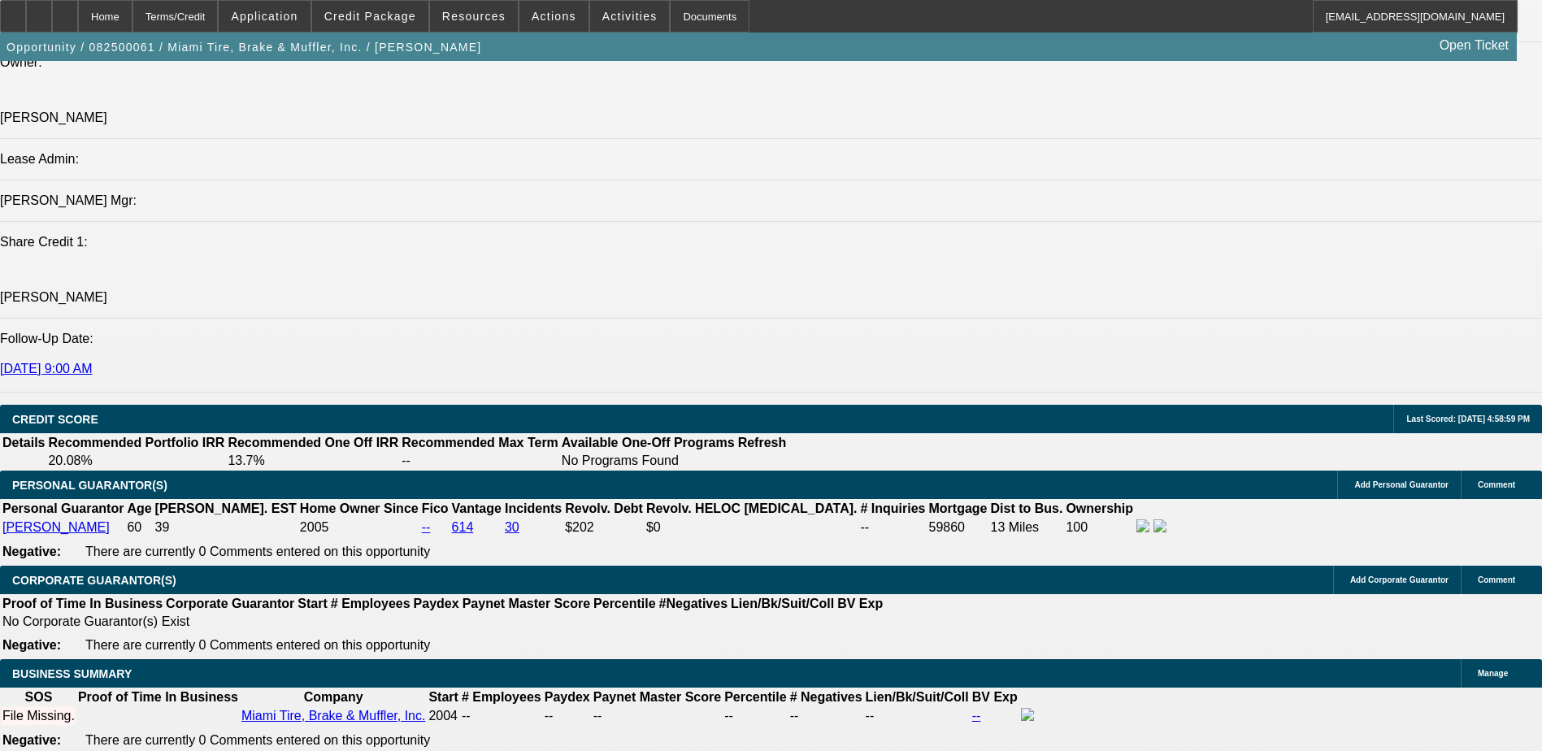
scroll to position [1788, 0]
